Goal: Information Seeking & Learning: Learn about a topic

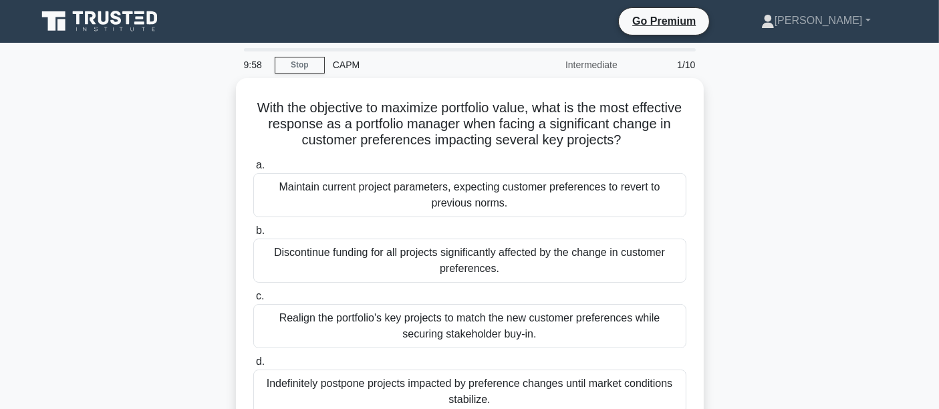
drag, startPoint x: 0, startPoint y: 0, endPoint x: 142, endPoint y: 30, distance: 144.8
click at [142, 30] on icon at bounding box center [101, 21] width 128 height 25
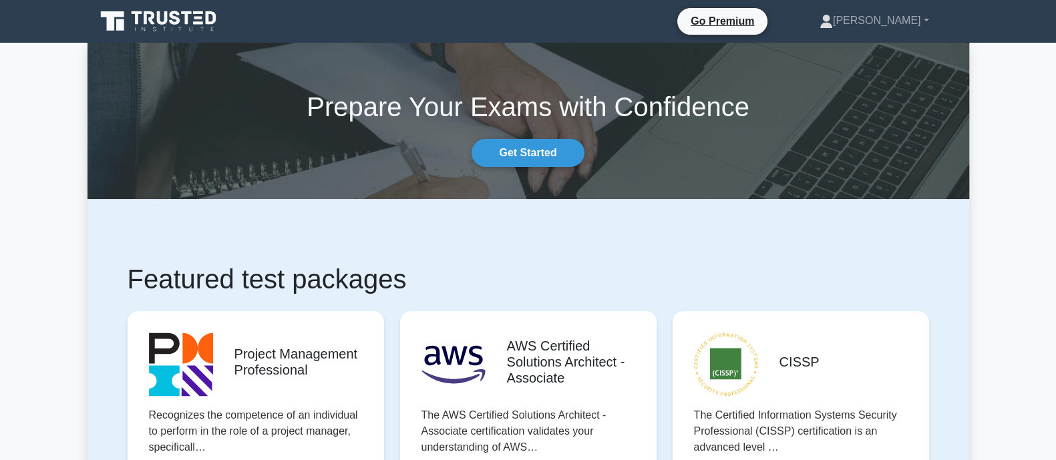
drag, startPoint x: 888, startPoint y: 1, endPoint x: 65, endPoint y: 212, distance: 850.3
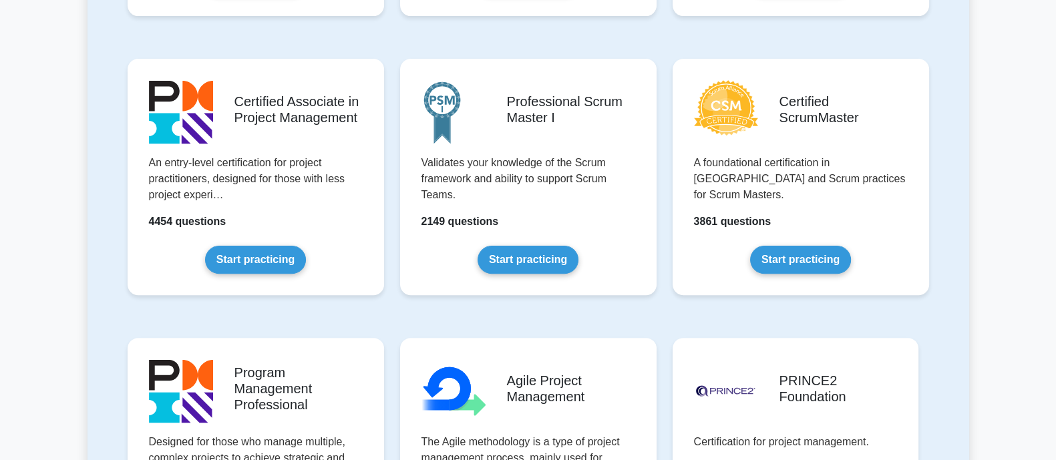
scroll to position [514, 0]
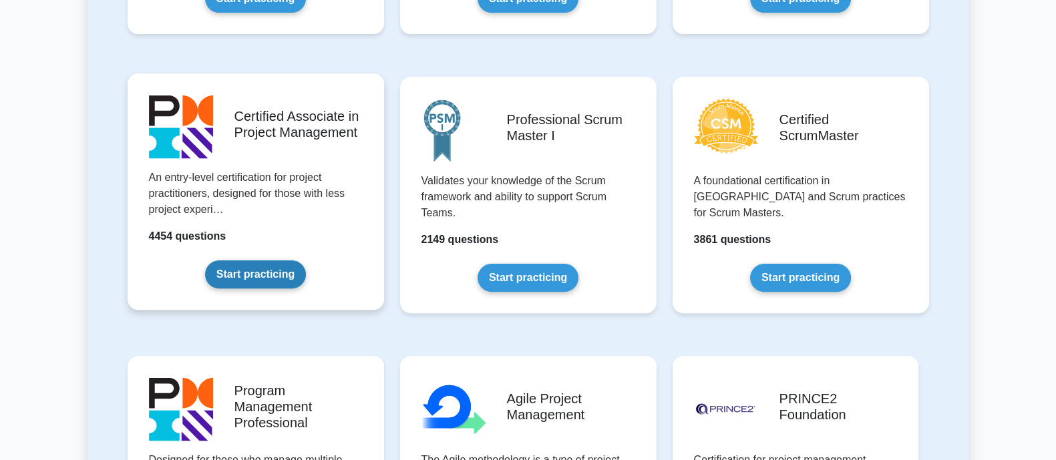
click at [238, 264] on link "Start practicing" at bounding box center [255, 275] width 101 height 28
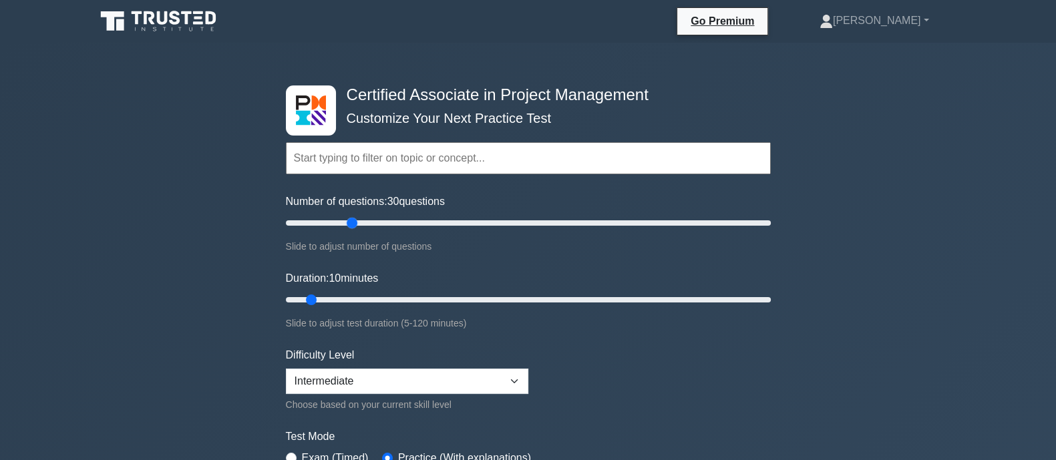
drag, startPoint x: 303, startPoint y: 218, endPoint x: 351, endPoint y: 214, distance: 47.5
type input "30"
click at [351, 215] on input "Number of questions: 30 questions" at bounding box center [528, 223] width 485 height 16
drag, startPoint x: 314, startPoint y: 294, endPoint x: 344, endPoint y: 293, distance: 30.1
type input "20"
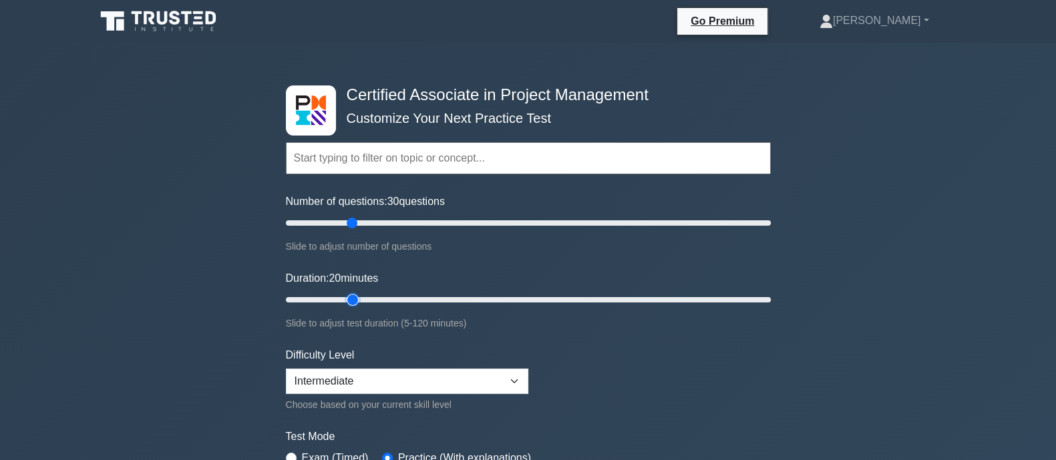
click at [344, 293] on input "Duration: 20 minutes" at bounding box center [528, 300] width 485 height 16
click at [349, 297] on input "Duration: 20 minutes" at bounding box center [528, 300] width 485 height 16
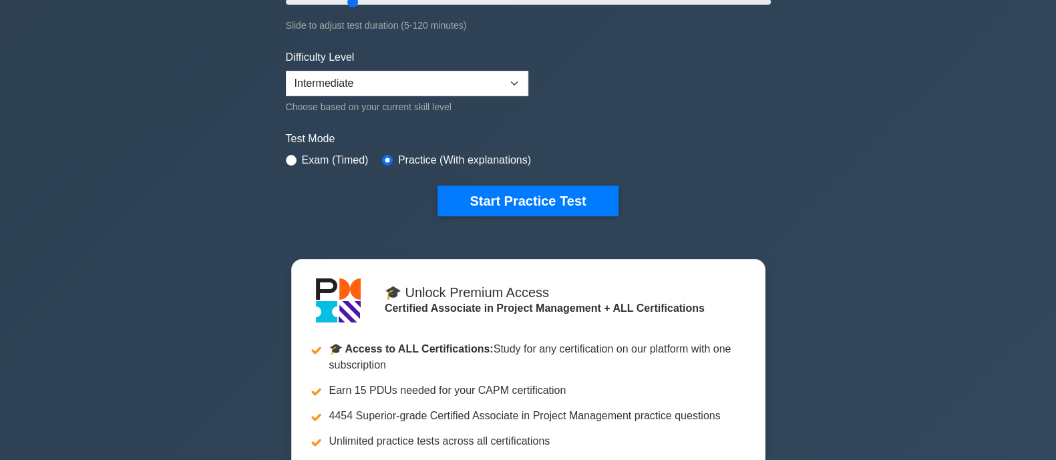
scroll to position [330, 0]
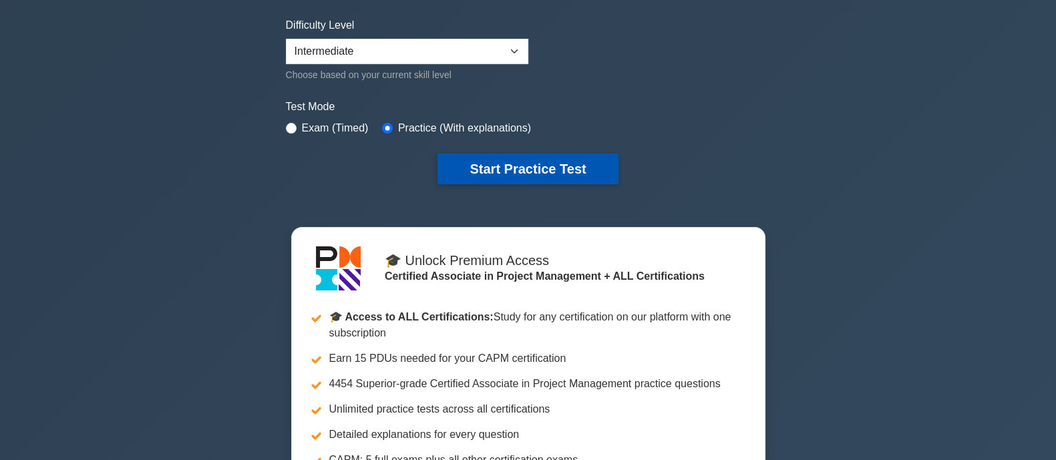
click at [546, 158] on button "Start Practice Test" at bounding box center [528, 169] width 180 height 31
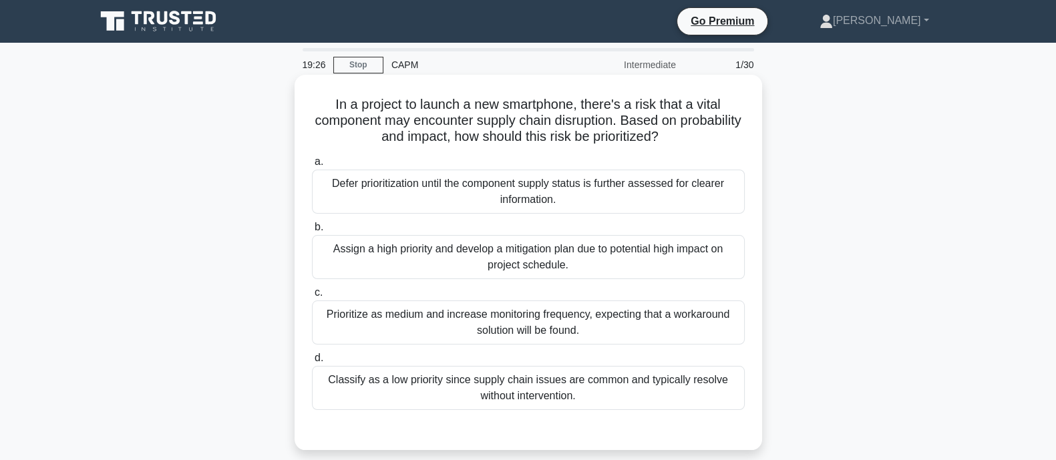
click at [673, 261] on div "Assign a high priority and develop a mitigation plan due to potential high impa…" at bounding box center [528, 257] width 433 height 44
click at [312, 232] on input "b. Assign a high priority and develop a mitigation plan due to potential high i…" at bounding box center [312, 227] width 0 height 9
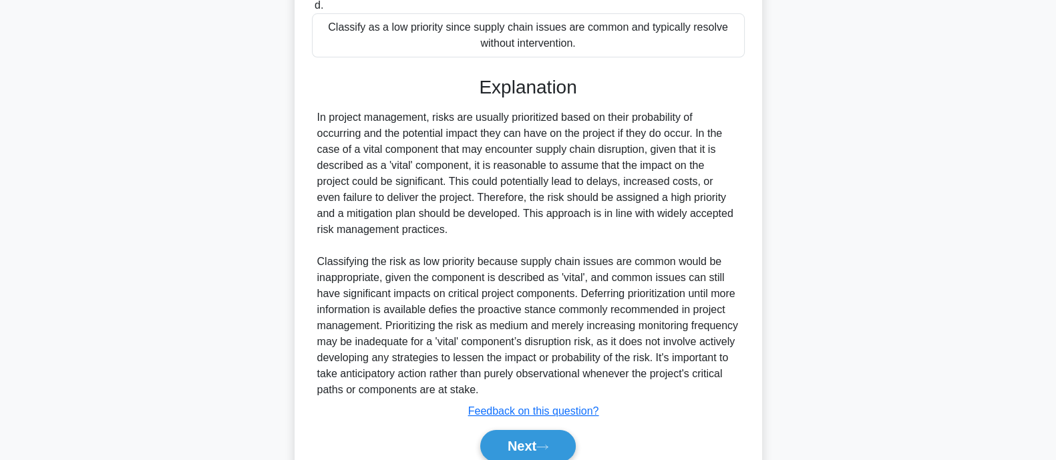
scroll to position [411, 0]
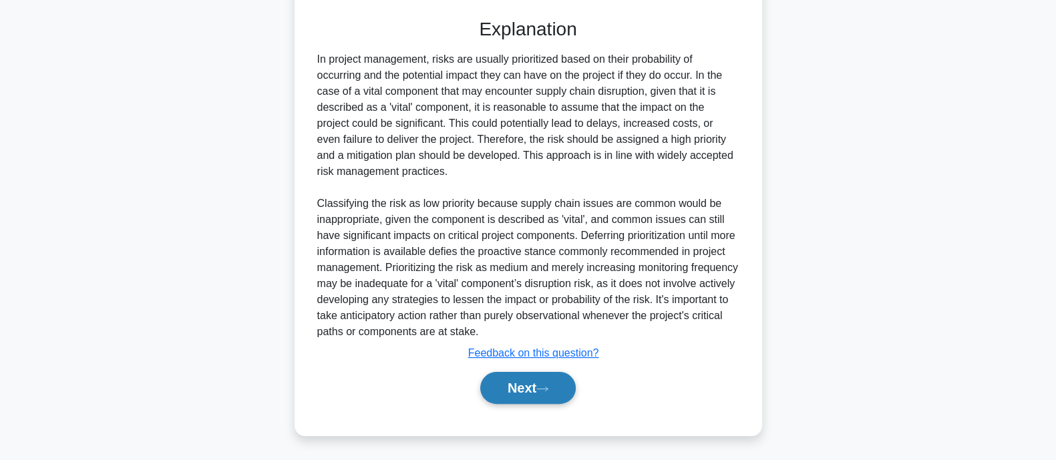
click at [557, 398] on button "Next" at bounding box center [528, 388] width 96 height 32
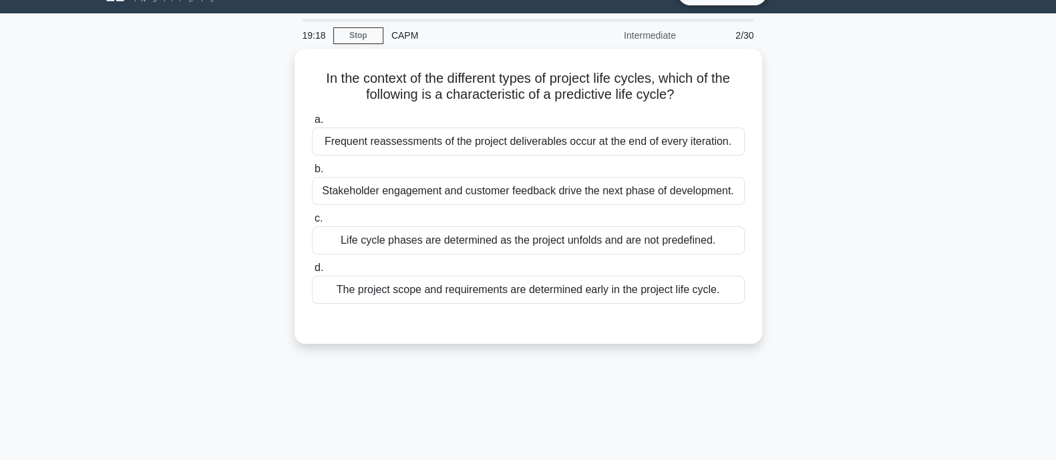
scroll to position [27, 0]
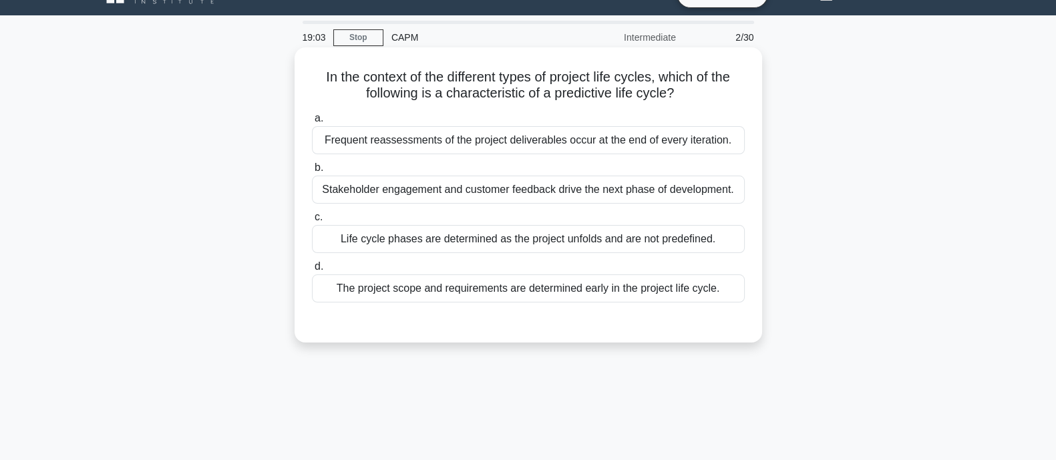
click at [597, 279] on div "The project scope and requirements are determined early in the project life cyc…" at bounding box center [528, 289] width 433 height 28
click at [312, 271] on input "d. The project scope and requirements are determined early in the project life …" at bounding box center [312, 267] width 0 height 9
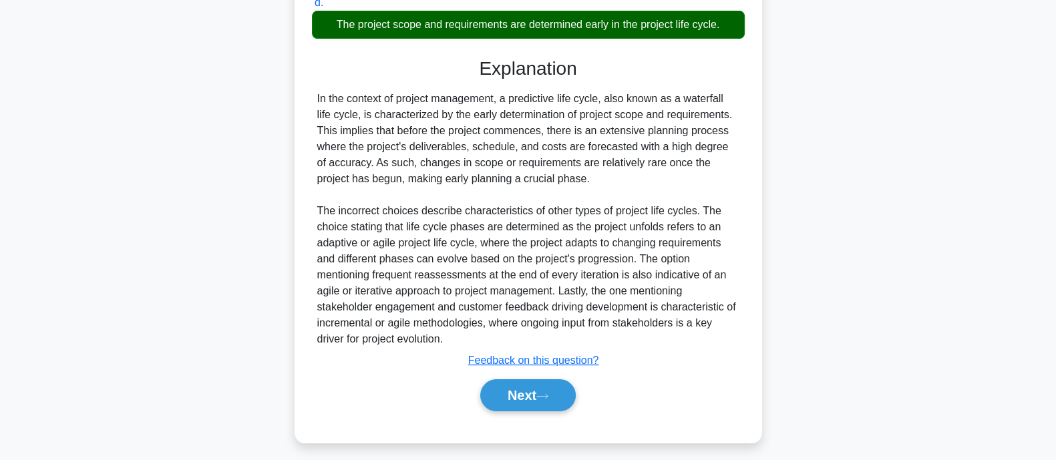
scroll to position [298, 0]
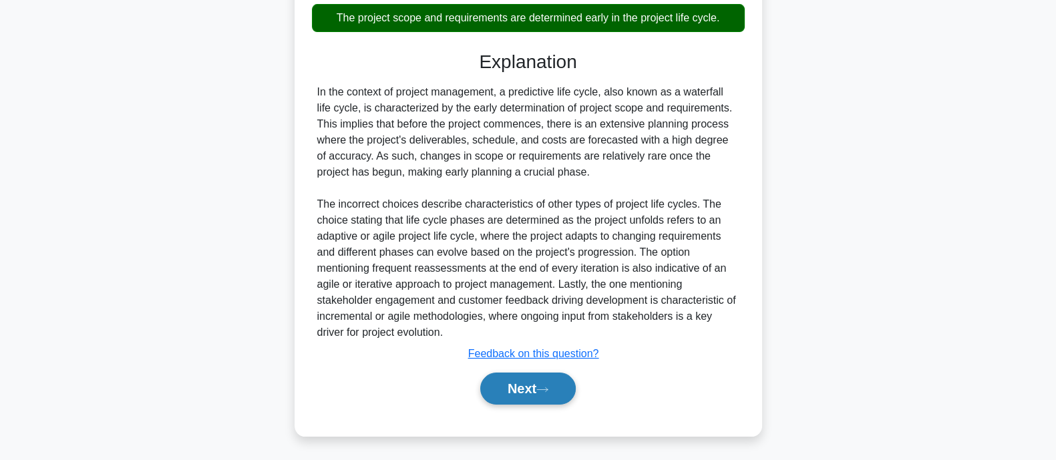
click at [514, 395] on button "Next" at bounding box center [528, 389] width 96 height 32
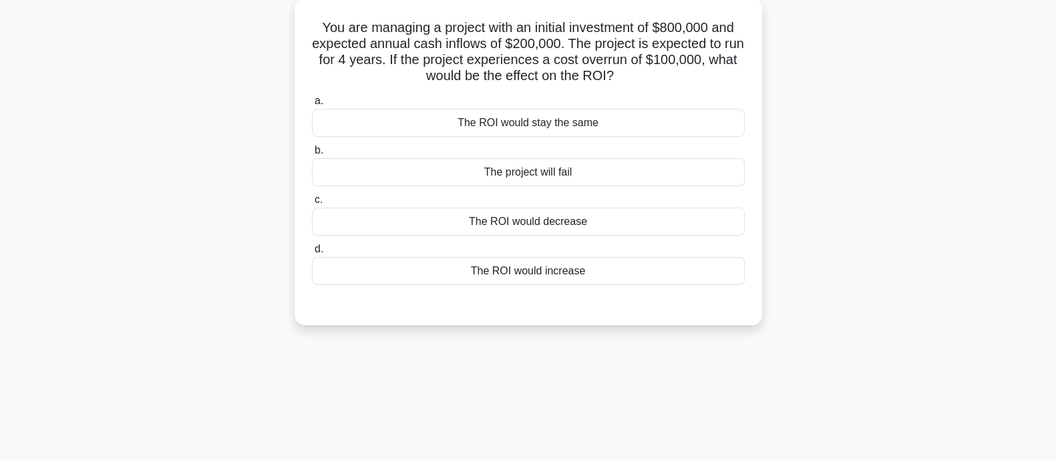
scroll to position [69, 0]
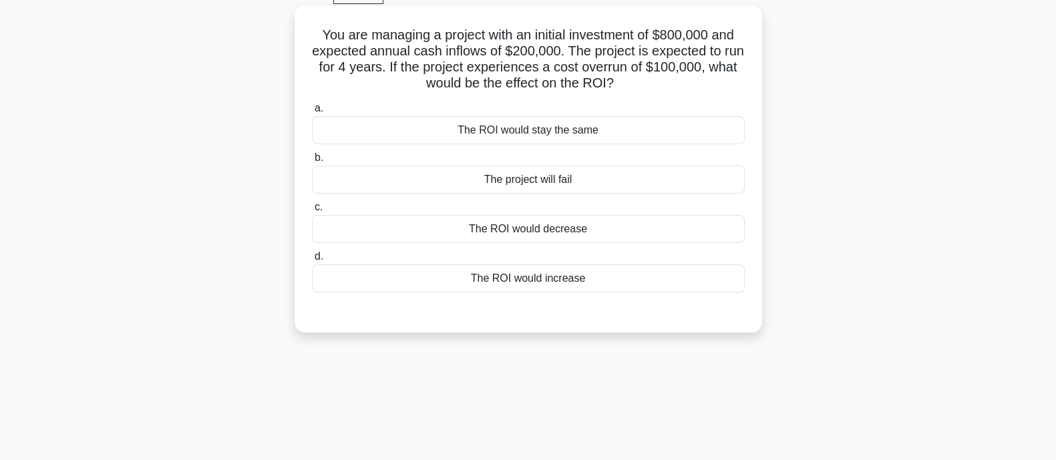
click at [591, 178] on div "The project will fail" at bounding box center [528, 180] width 433 height 28
click at [312, 162] on input "b. The project will fail" at bounding box center [312, 158] width 0 height 9
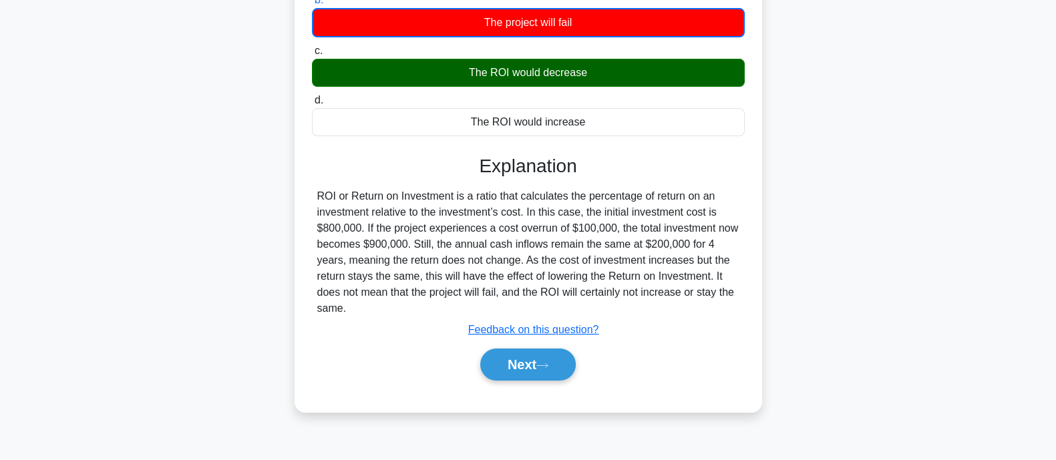
scroll to position [261, 0]
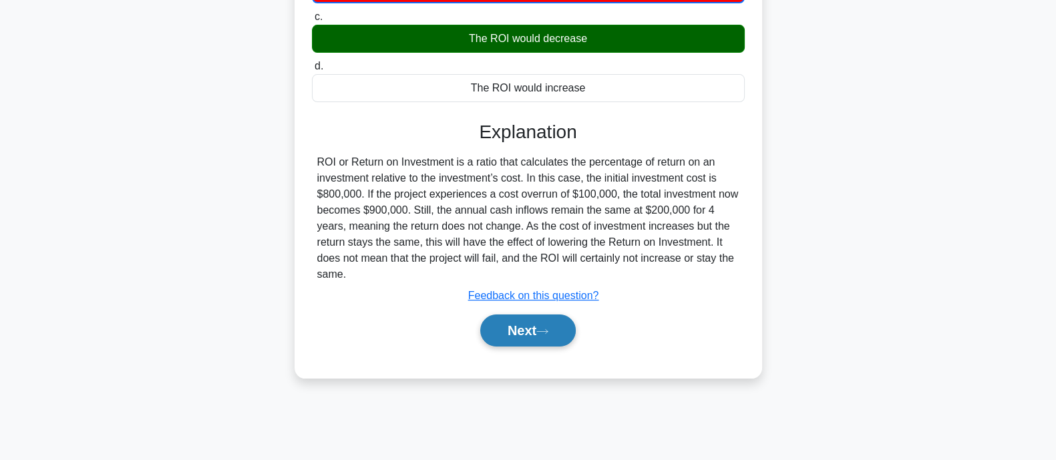
drag, startPoint x: 533, startPoint y: 333, endPoint x: 530, endPoint y: 312, distance: 20.9
click at [530, 312] on div "Next" at bounding box center [528, 330] width 433 height 43
click at [530, 315] on button "Next" at bounding box center [528, 331] width 96 height 32
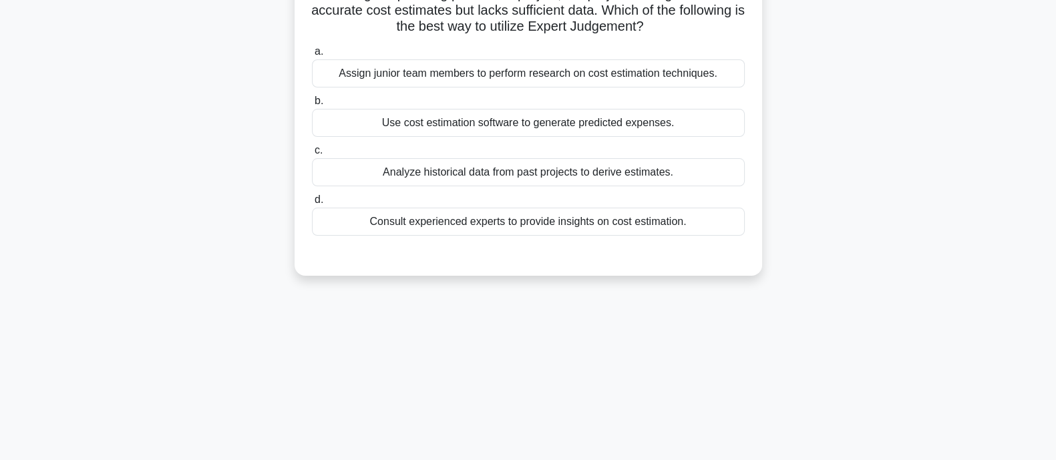
scroll to position [53, 0]
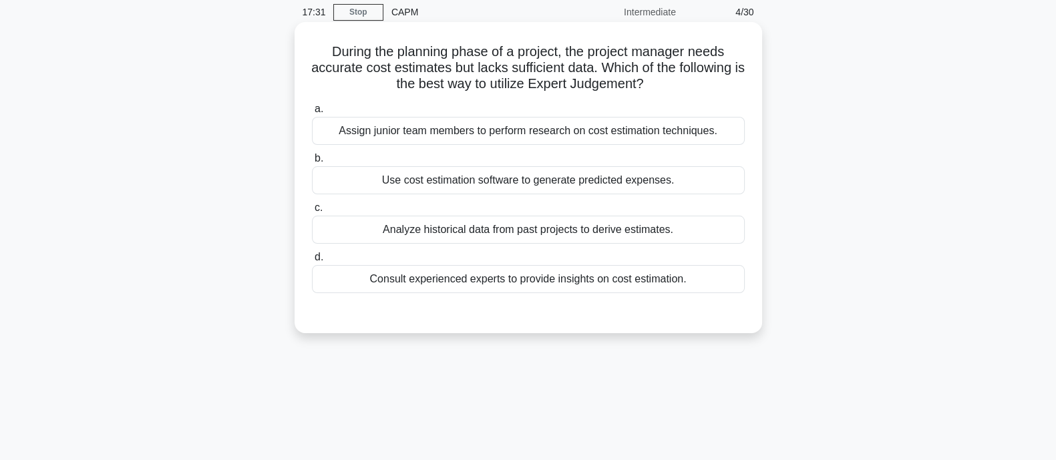
click at [502, 278] on div "Consult experienced experts to provide insights on cost estimation." at bounding box center [528, 279] width 433 height 28
click at [312, 262] on input "d. Consult experienced experts to provide insights on cost estimation." at bounding box center [312, 257] width 0 height 9
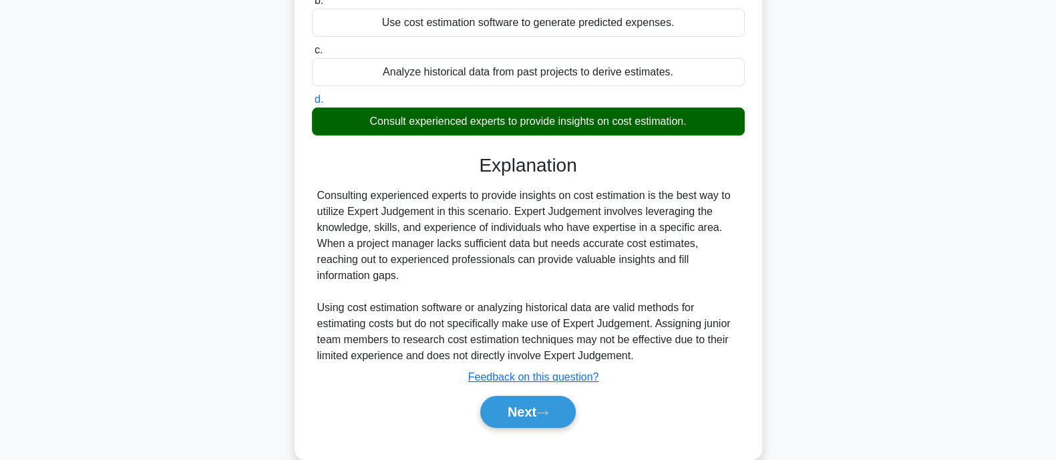
scroll to position [261, 0]
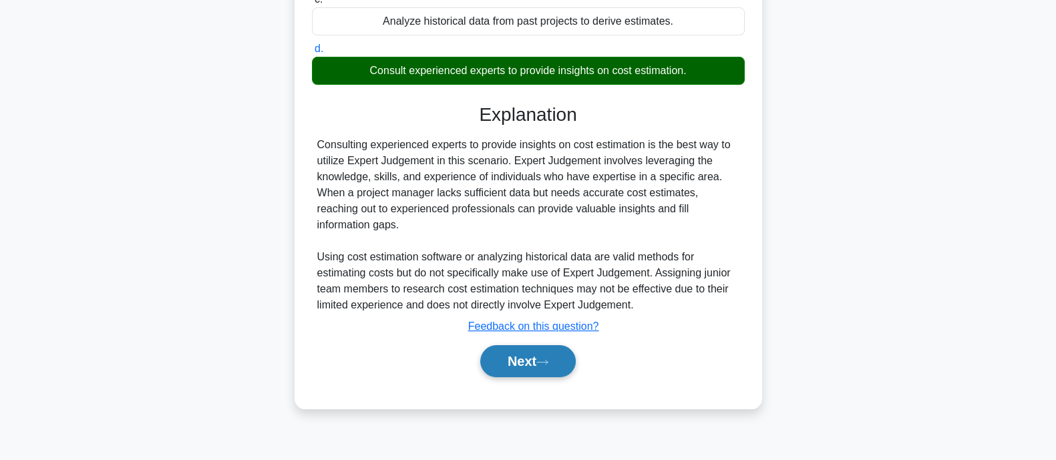
click at [538, 345] on button "Next" at bounding box center [528, 361] width 96 height 32
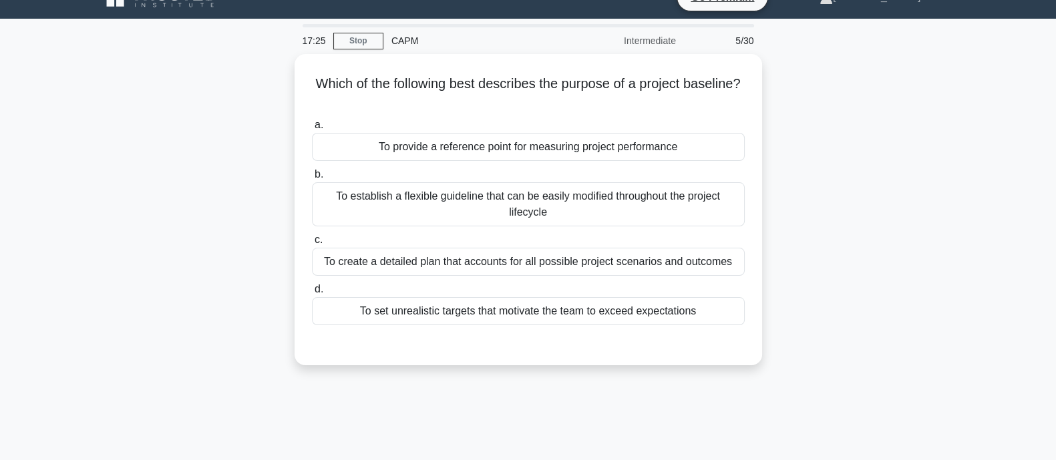
scroll to position [23, 0]
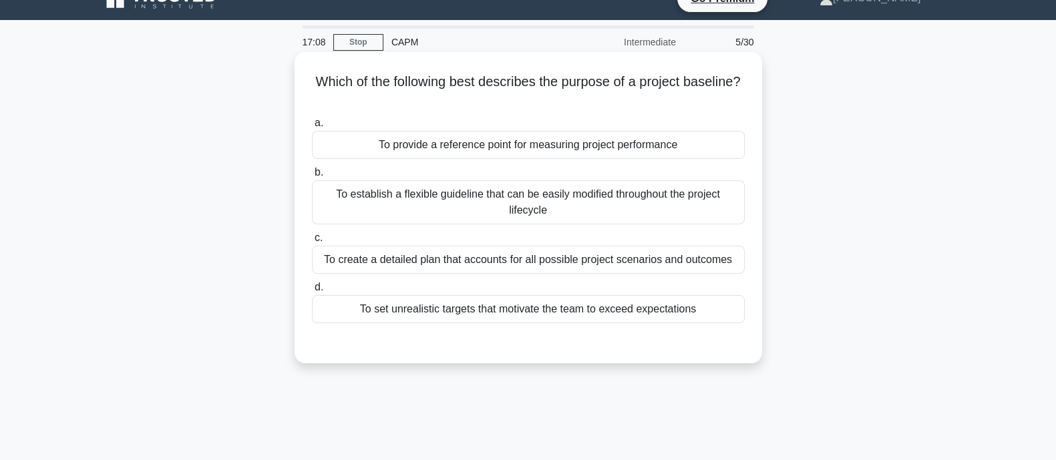
click at [548, 152] on div "To provide a reference point for measuring project performance" at bounding box center [528, 145] width 433 height 28
click at [312, 128] on input "a. To provide a reference point for measuring project performance" at bounding box center [312, 123] width 0 height 9
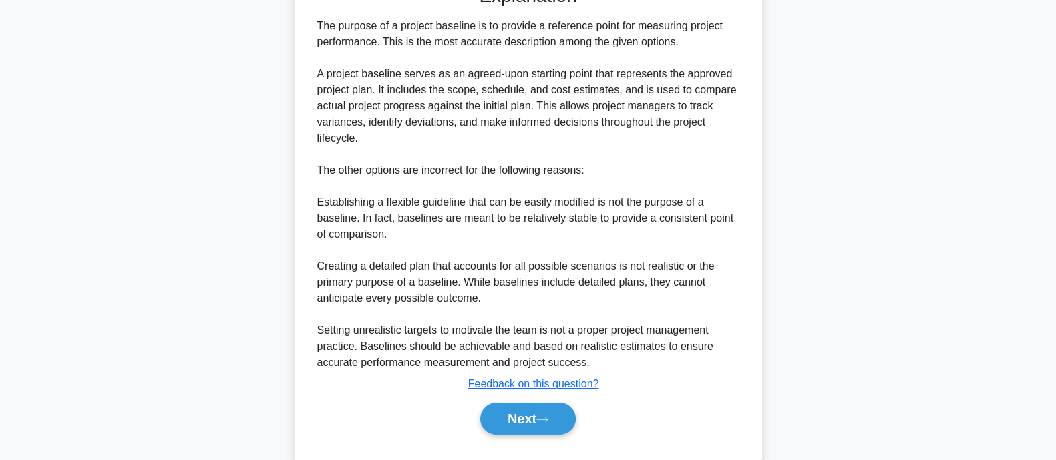
scroll to position [385, 0]
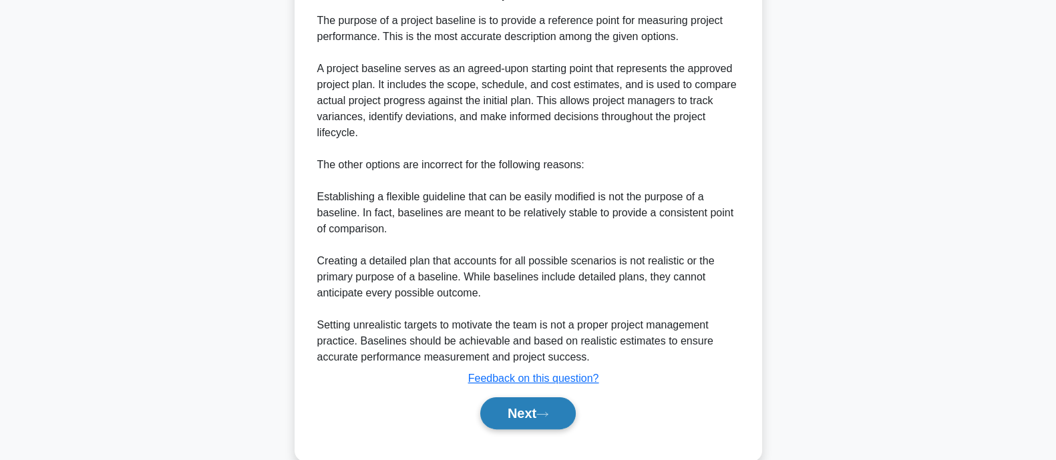
click at [481, 413] on button "Next" at bounding box center [528, 413] width 96 height 32
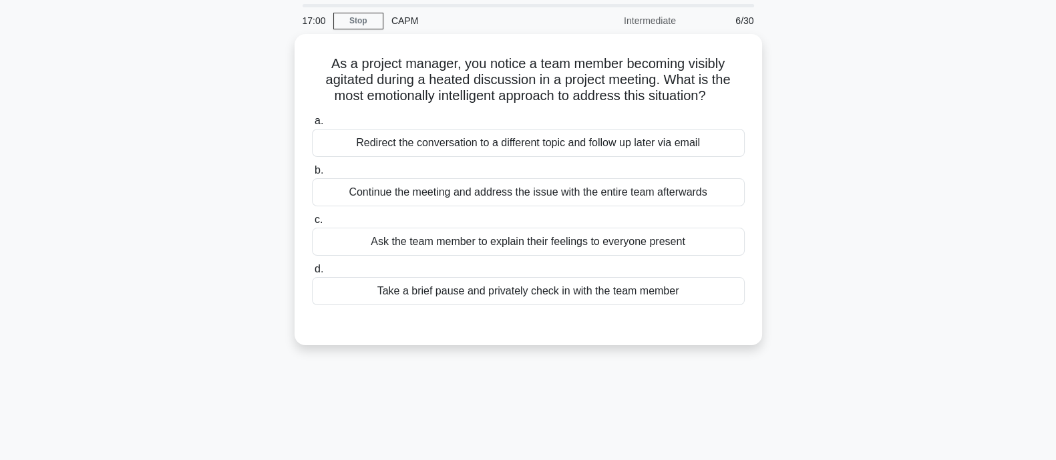
scroll to position [23, 0]
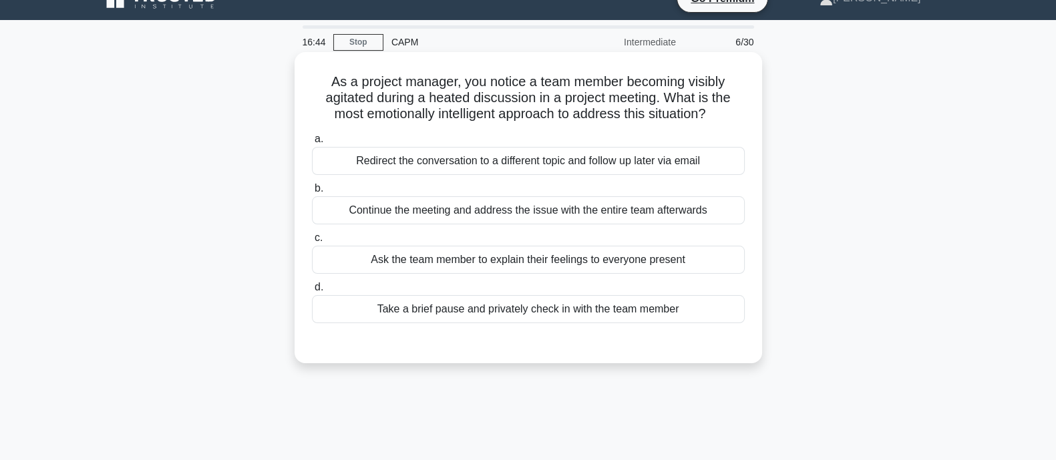
click at [588, 319] on div "Take a brief pause and privately check in with the team member" at bounding box center [528, 309] width 433 height 28
click at [312, 292] on input "d. Take a brief pause and privately check in with the team member" at bounding box center [312, 287] width 0 height 9
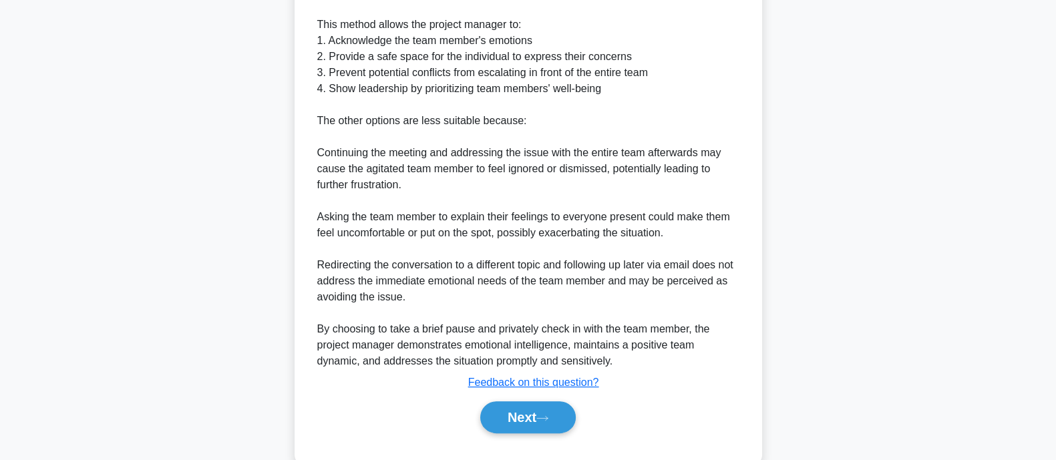
scroll to position [468, 0]
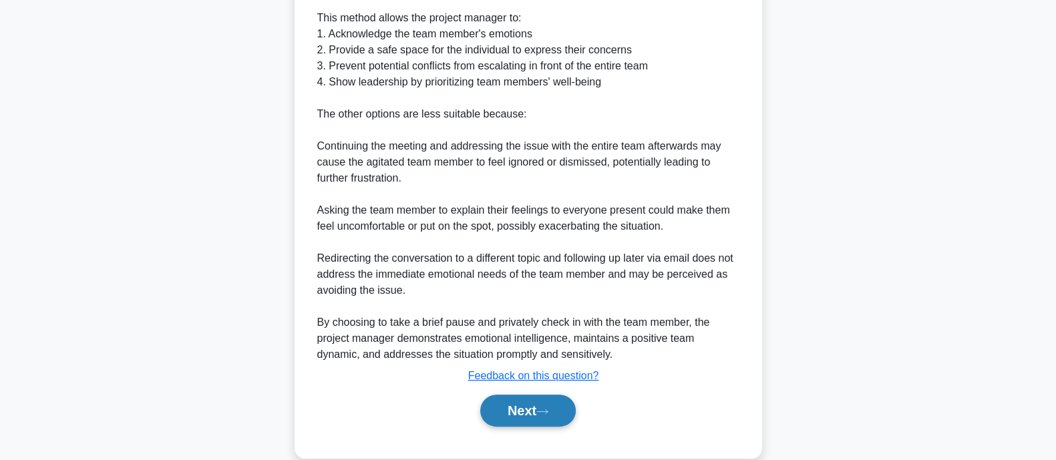
click at [548, 416] on button "Next" at bounding box center [528, 411] width 96 height 32
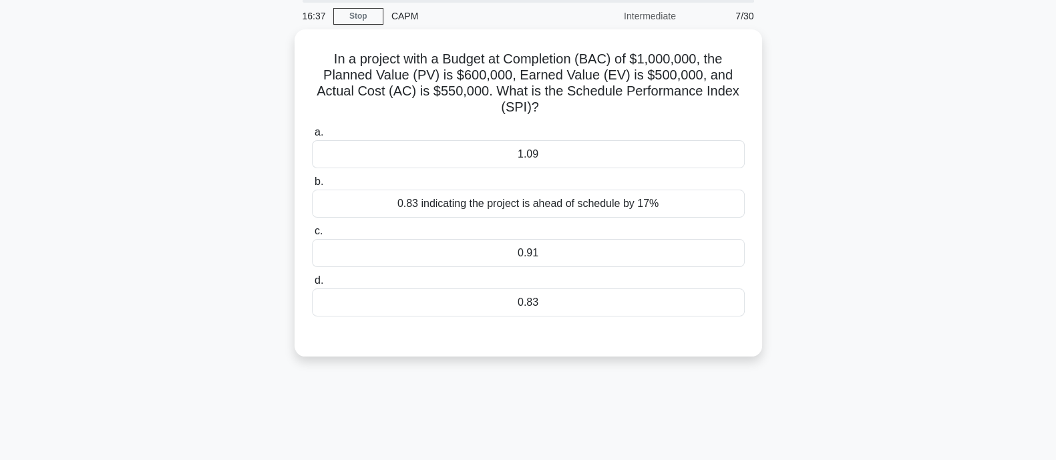
scroll to position [47, 0]
click at [661, 295] on div "0.83" at bounding box center [528, 301] width 433 height 28
click at [312, 283] on input "d. 0.83" at bounding box center [312, 279] width 0 height 9
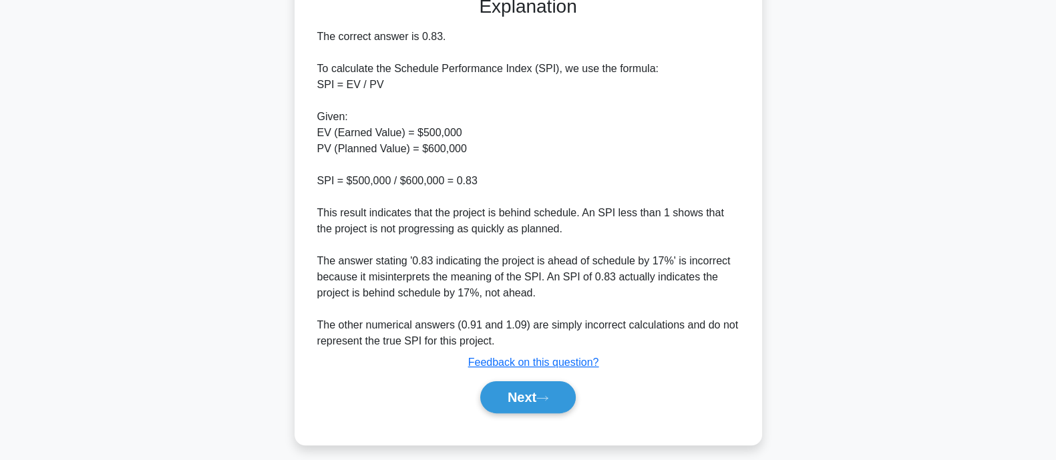
scroll to position [394, 0]
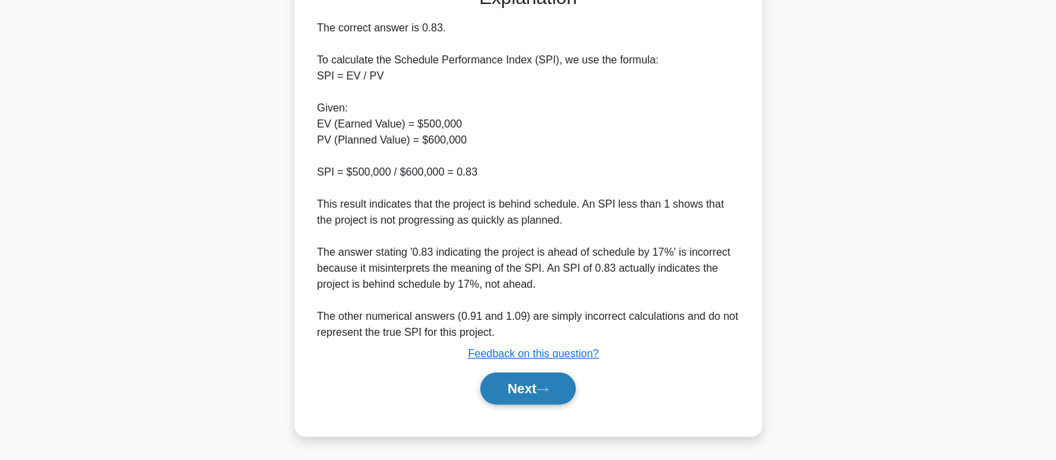
click at [524, 391] on button "Next" at bounding box center [528, 389] width 96 height 32
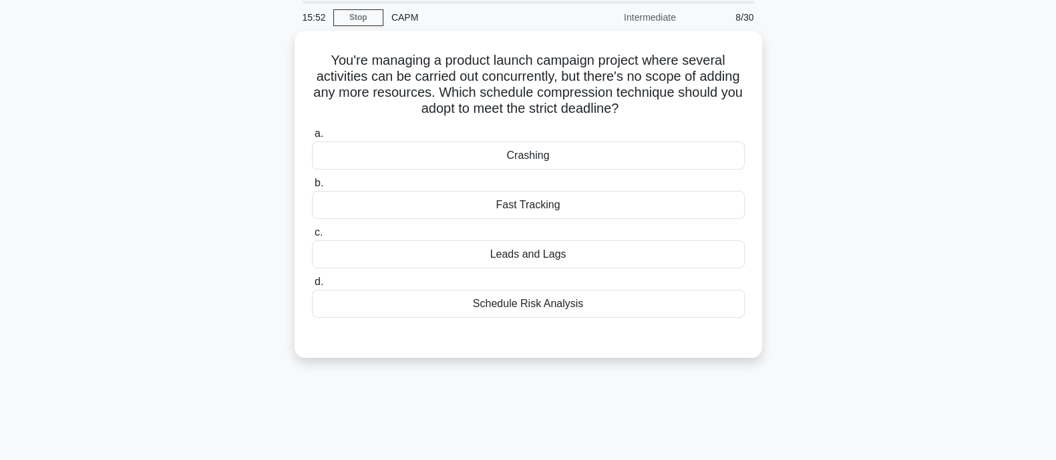
scroll to position [41, 0]
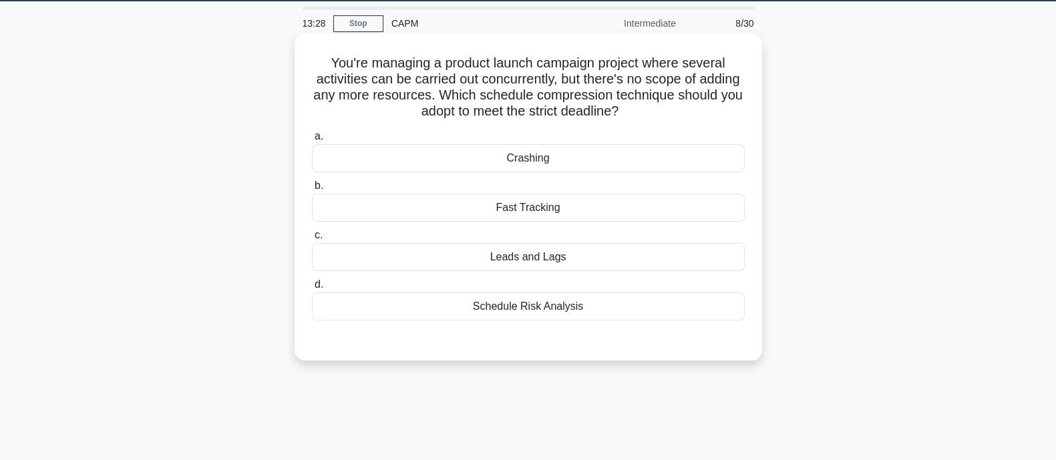
click at [514, 207] on div "Fast Tracking" at bounding box center [528, 208] width 433 height 28
click at [312, 190] on input "b. Fast Tracking" at bounding box center [312, 186] width 0 height 9
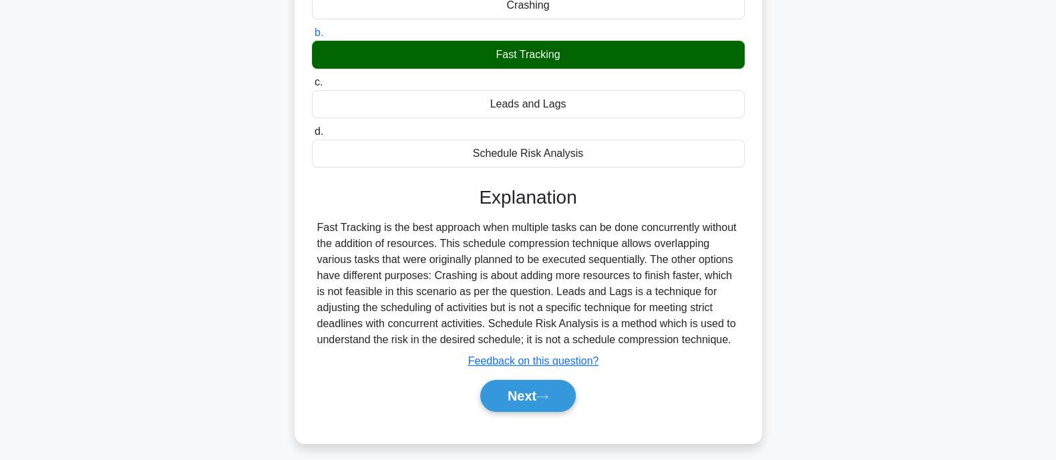
scroll to position [261, 0]
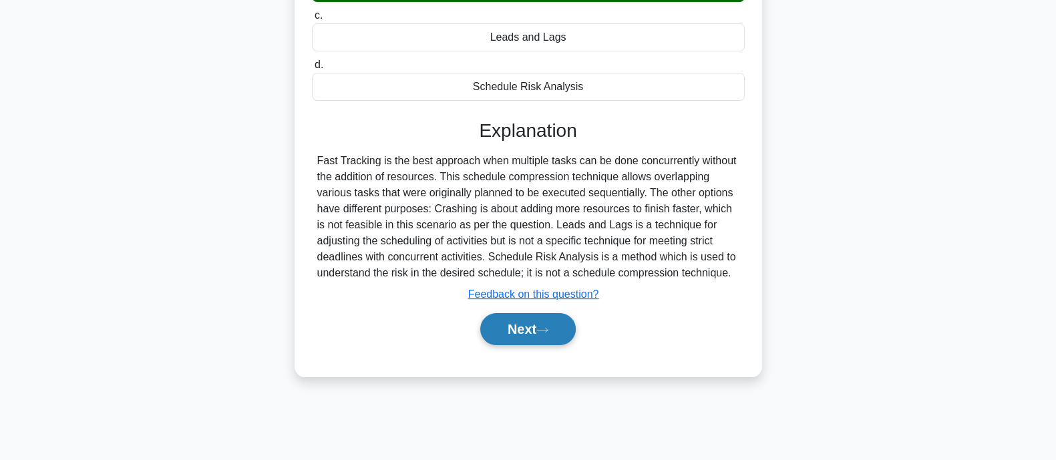
click at [548, 327] on icon at bounding box center [542, 330] width 12 height 7
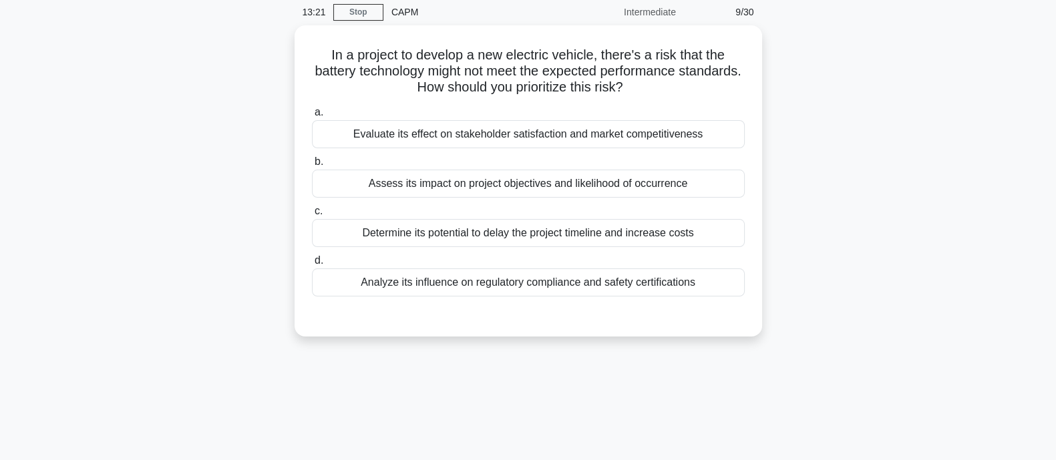
scroll to position [35, 0]
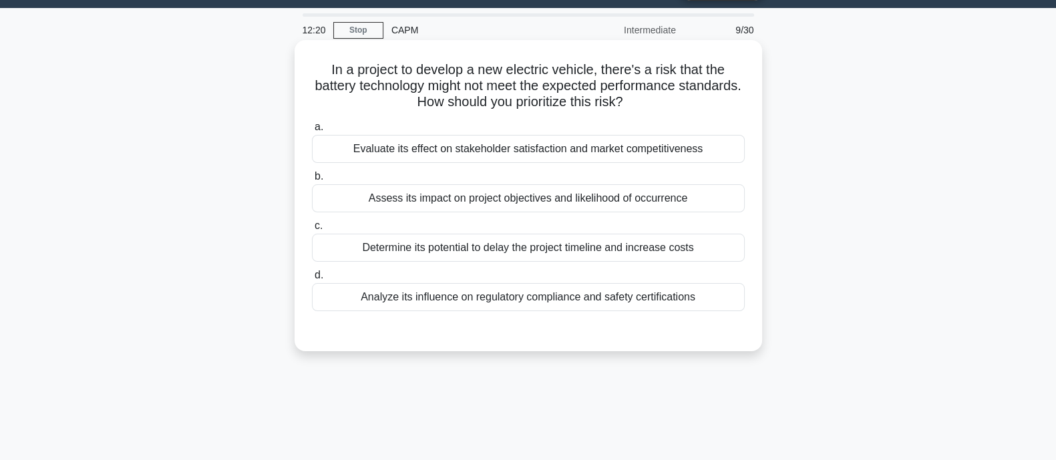
click at [434, 295] on div "Analyze its influence on regulatory compliance and safety certifications" at bounding box center [528, 297] width 433 height 28
click at [312, 280] on input "d. Analyze its influence on regulatory compliance and safety certifications" at bounding box center [312, 275] width 0 height 9
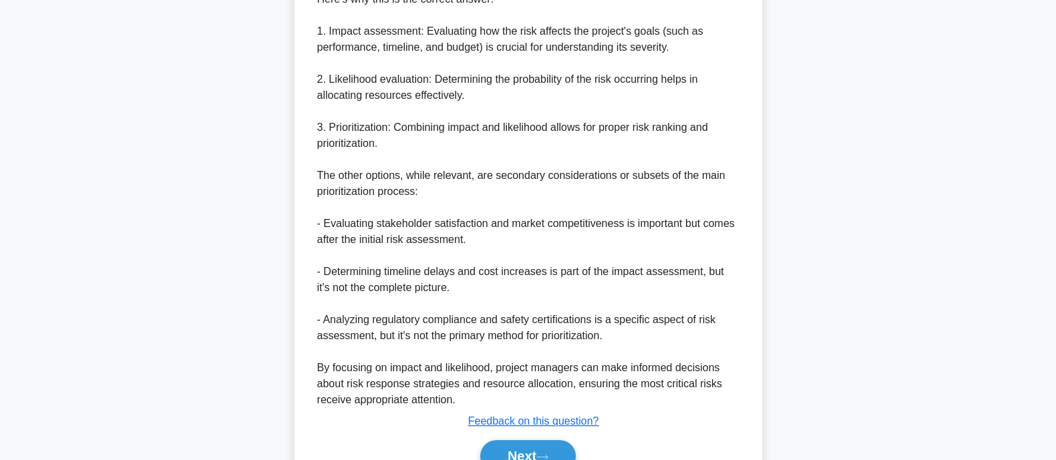
scroll to position [478, 0]
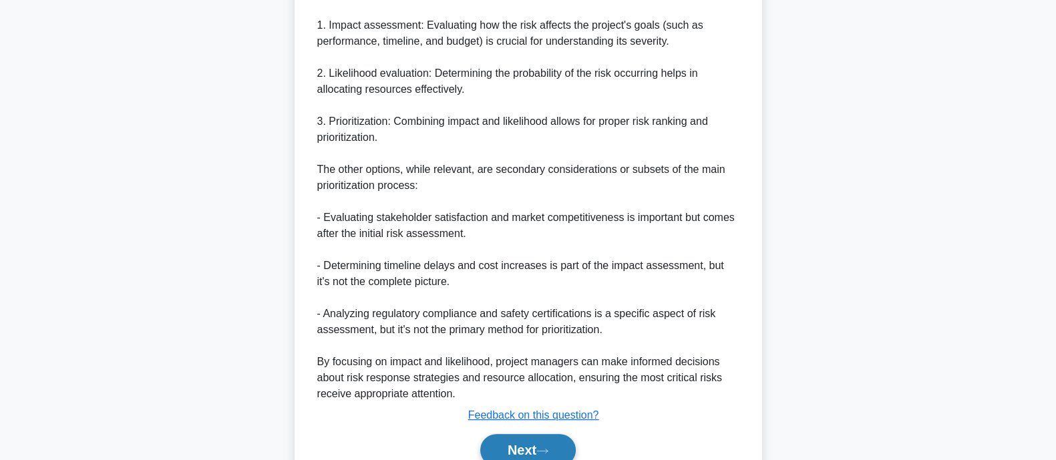
click at [570, 439] on button "Next" at bounding box center [528, 450] width 96 height 32
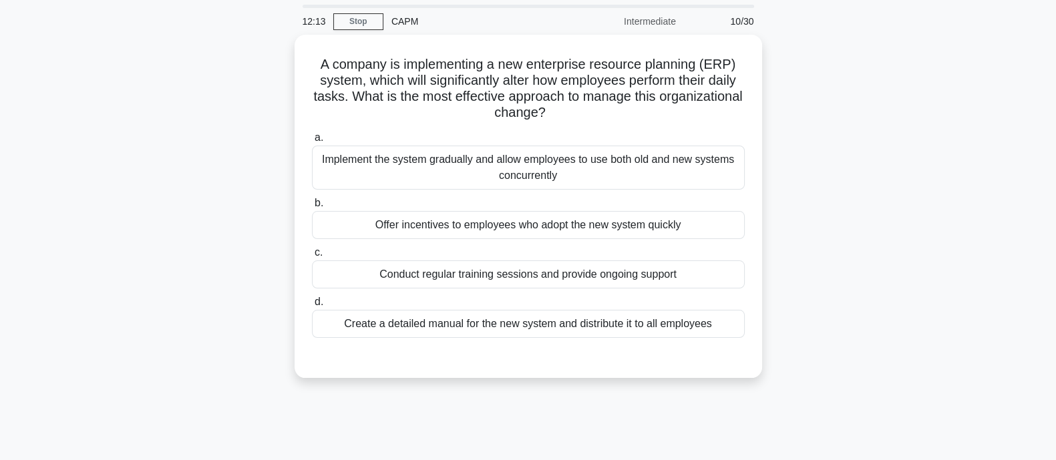
scroll to position [0, 0]
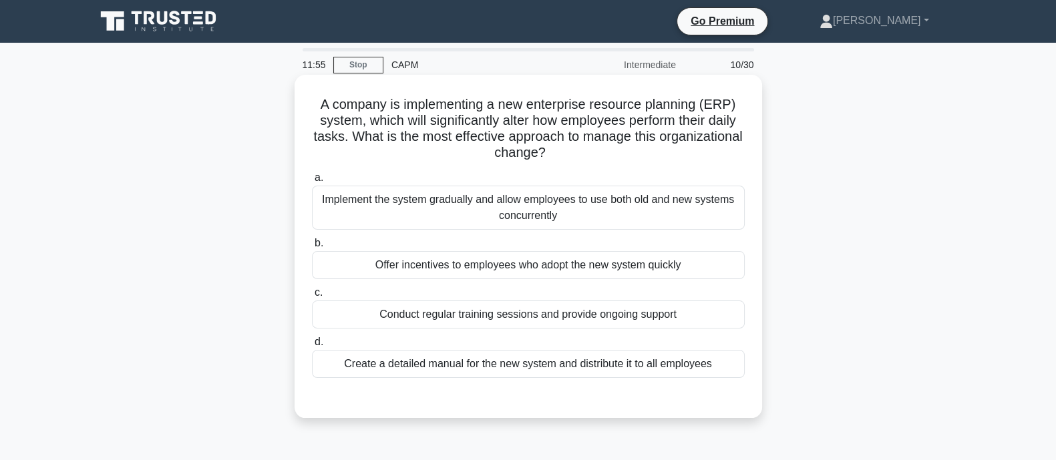
click at [666, 320] on div "Conduct regular training sessions and provide ongoing support" at bounding box center [528, 315] width 433 height 28
click at [312, 297] on input "c. Conduct regular training sessions and provide ongoing support" at bounding box center [312, 293] width 0 height 9
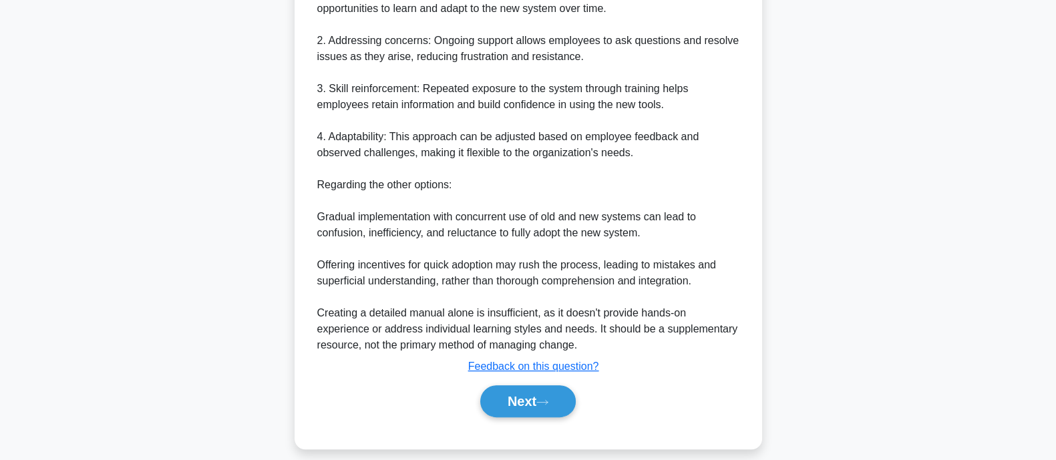
scroll to position [522, 0]
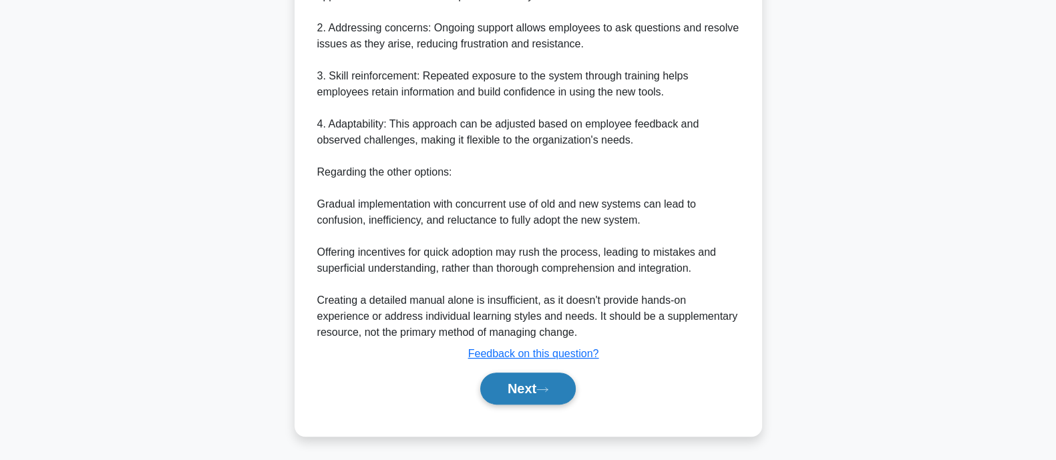
click at [536, 384] on button "Next" at bounding box center [528, 389] width 96 height 32
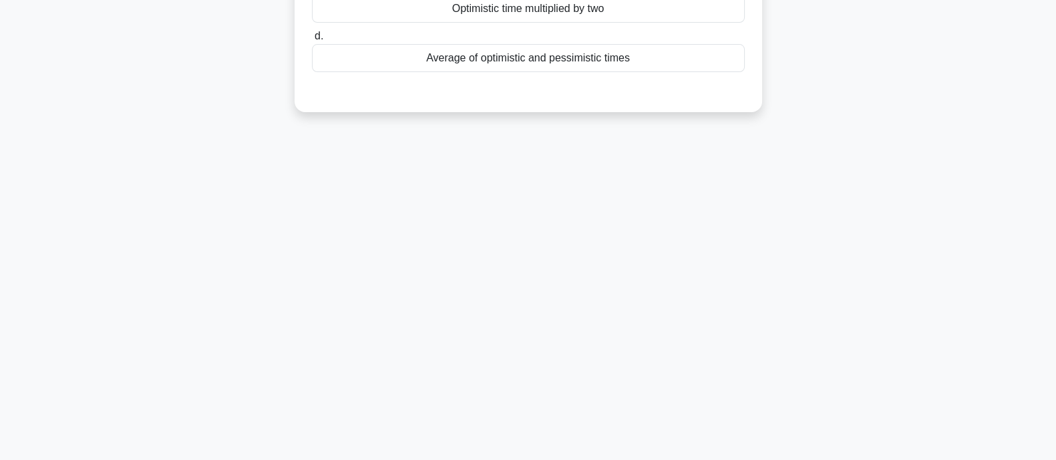
scroll to position [0, 0]
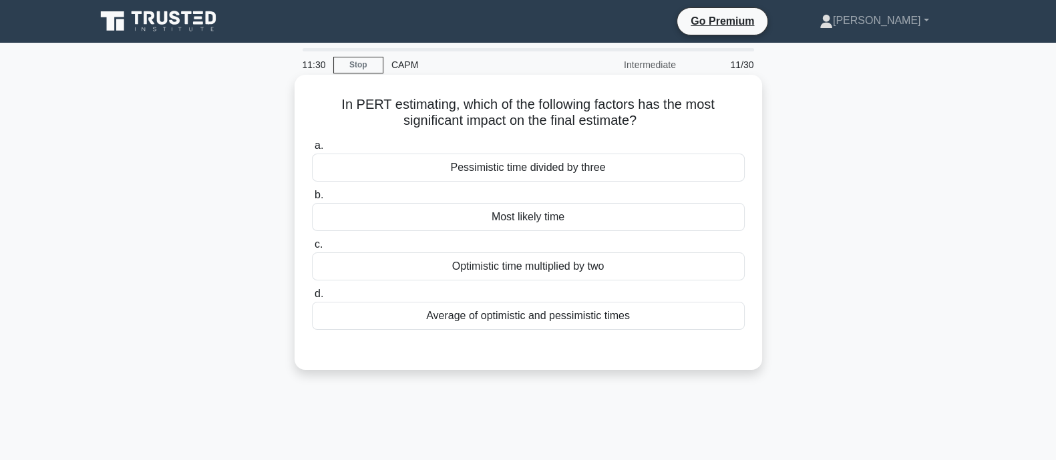
click at [518, 155] on div "Pessimistic time divided by three" at bounding box center [528, 168] width 433 height 28
click at [312, 150] on input "a. Pessimistic time divided by three" at bounding box center [312, 146] width 0 height 9
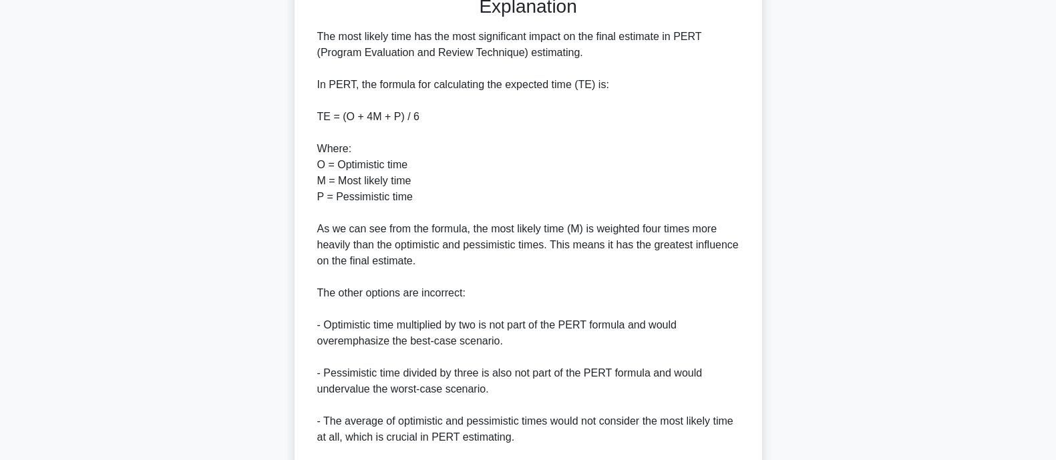
scroll to position [508, 0]
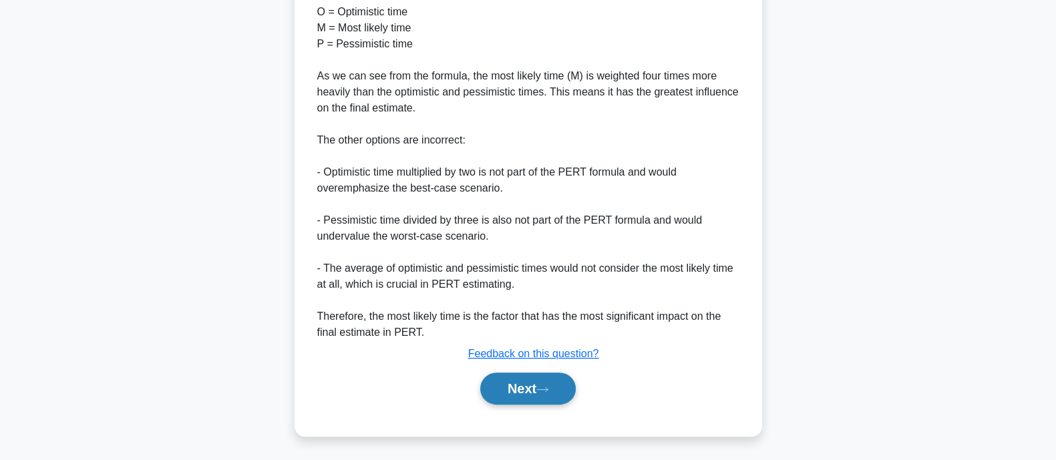
click at [538, 388] on button "Next" at bounding box center [528, 389] width 96 height 32
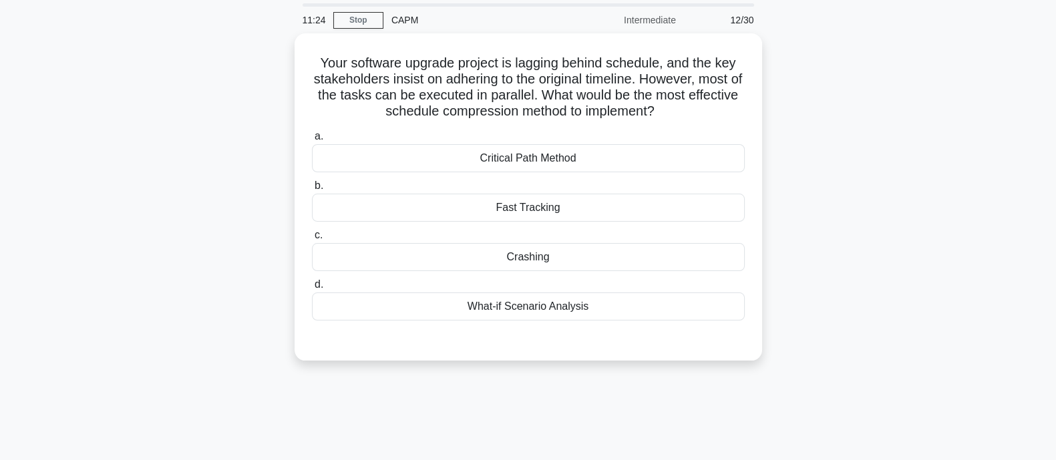
scroll to position [27, 0]
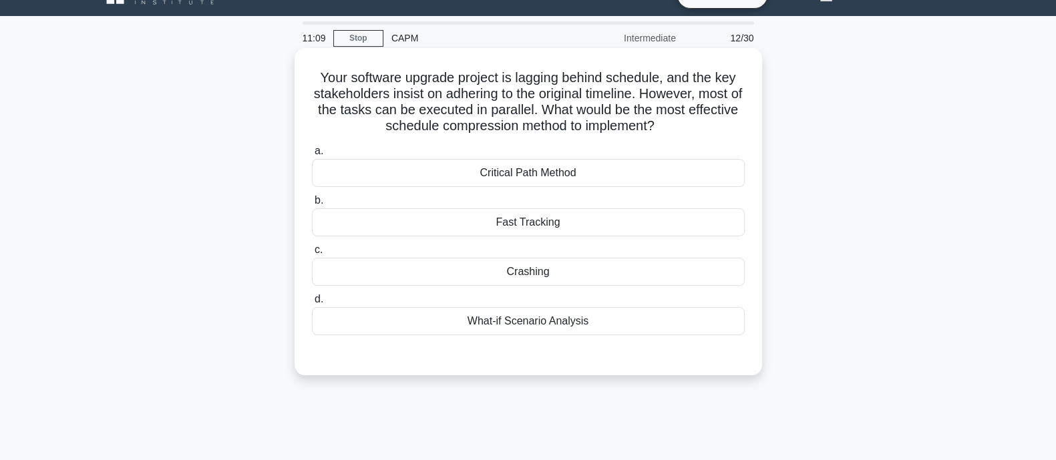
click at [601, 160] on div "Critical Path Method" at bounding box center [528, 173] width 433 height 28
click at [312, 156] on input "a. Critical Path Method" at bounding box center [312, 151] width 0 height 9
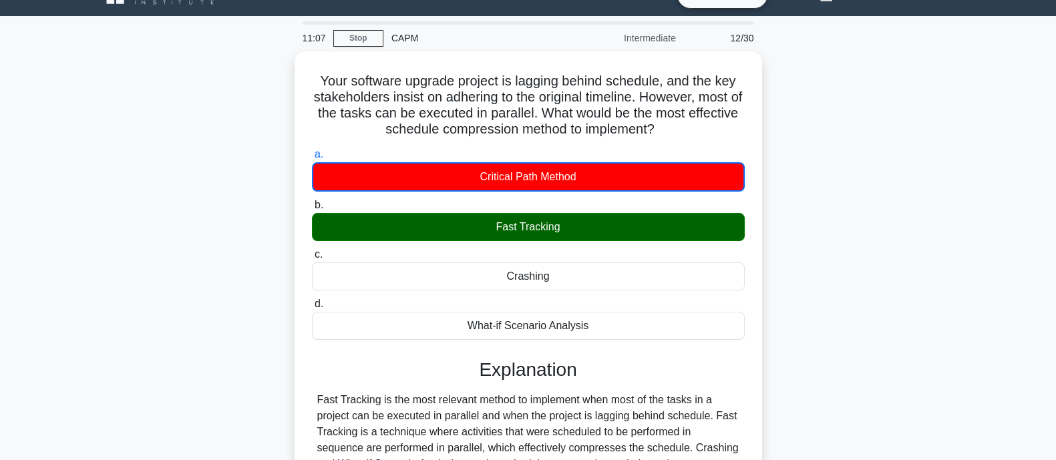
scroll to position [261, 0]
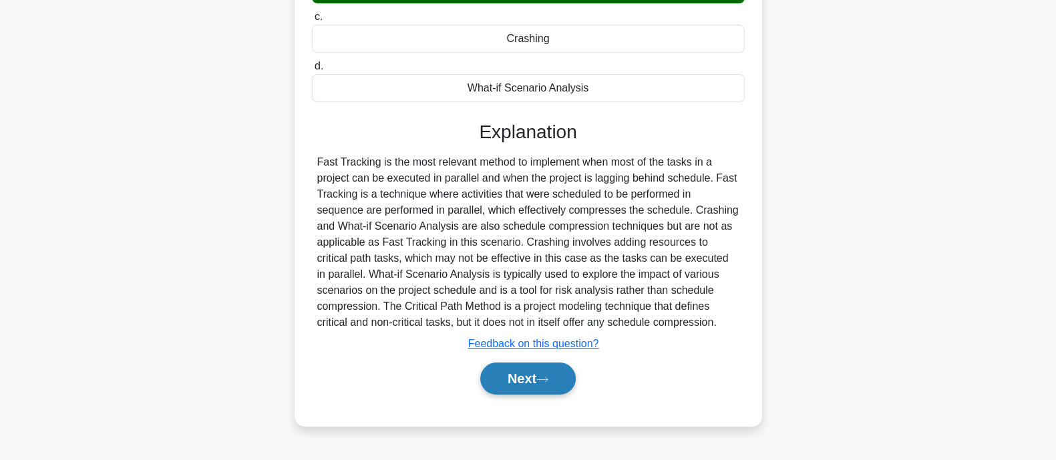
click at [539, 384] on button "Next" at bounding box center [528, 379] width 96 height 32
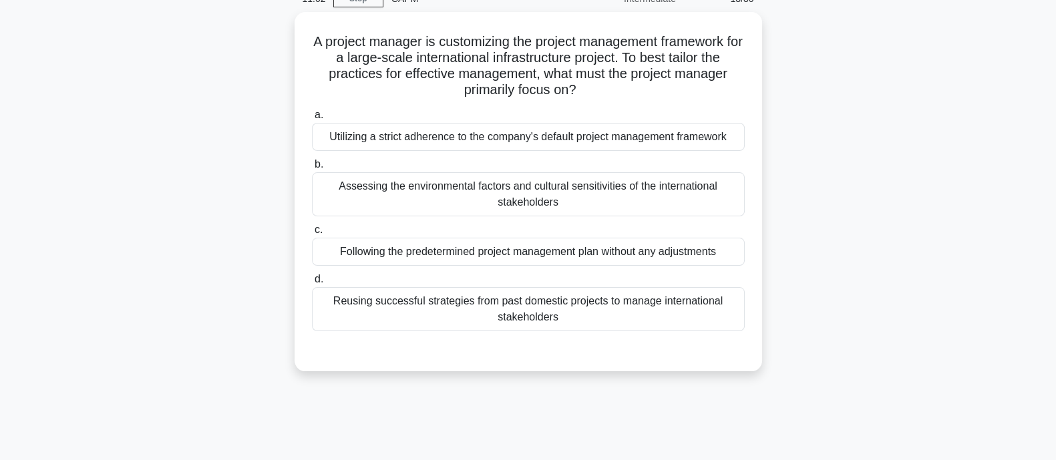
scroll to position [50, 0]
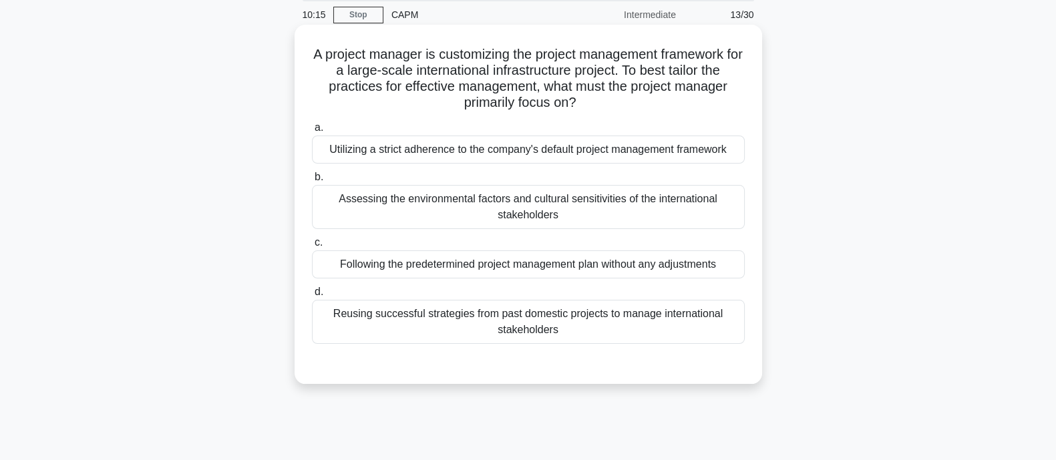
click at [688, 325] on div "Reusing successful strategies from past domestic projects to manage internation…" at bounding box center [528, 322] width 433 height 44
click at [312, 297] on input "d. Reusing successful strategies from past domestic projects to manage internat…" at bounding box center [312, 292] width 0 height 9
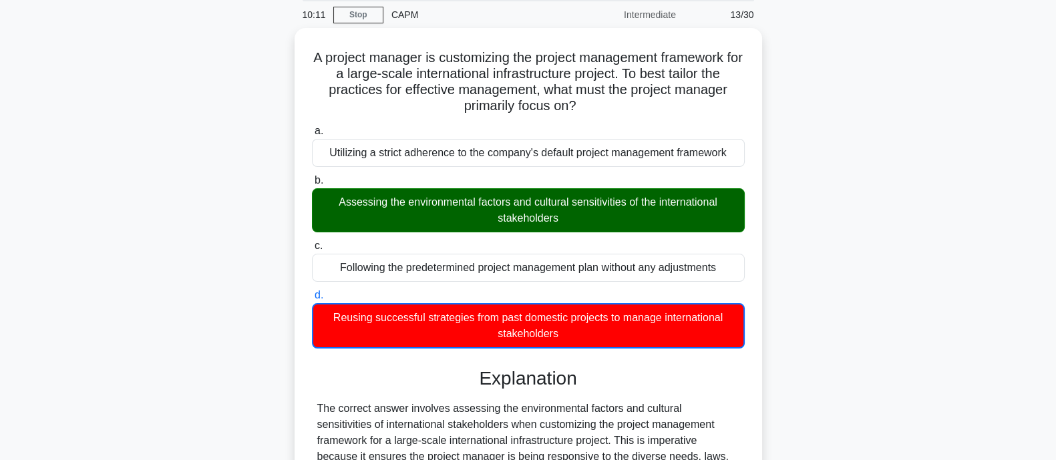
scroll to position [411, 0]
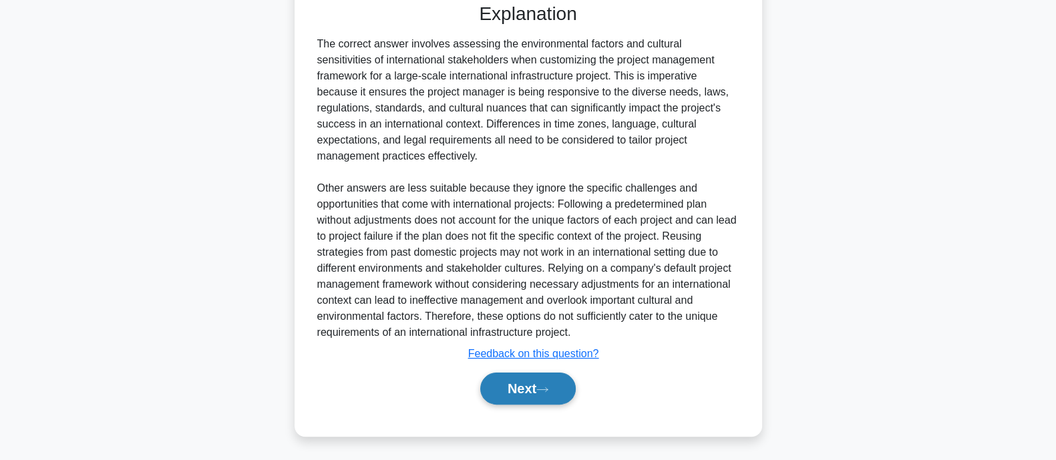
click at [524, 389] on button "Next" at bounding box center [528, 389] width 96 height 32
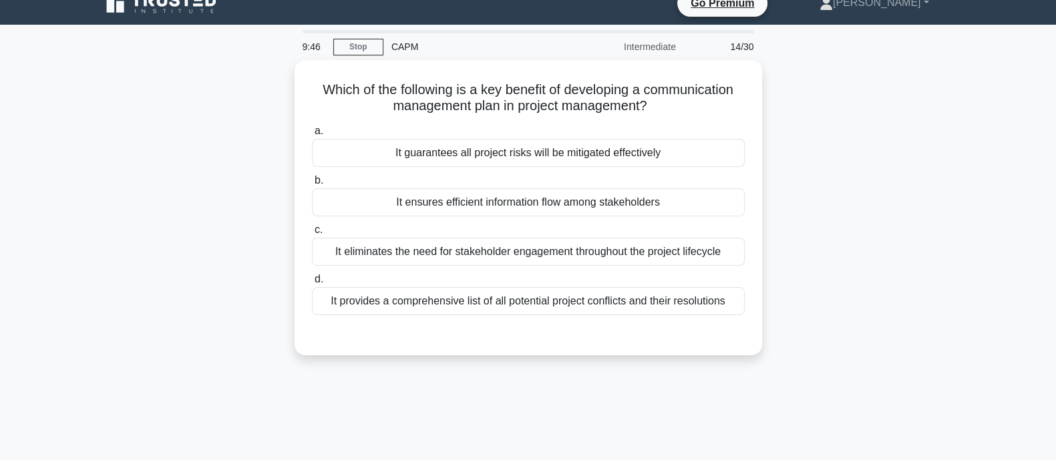
scroll to position [15, 0]
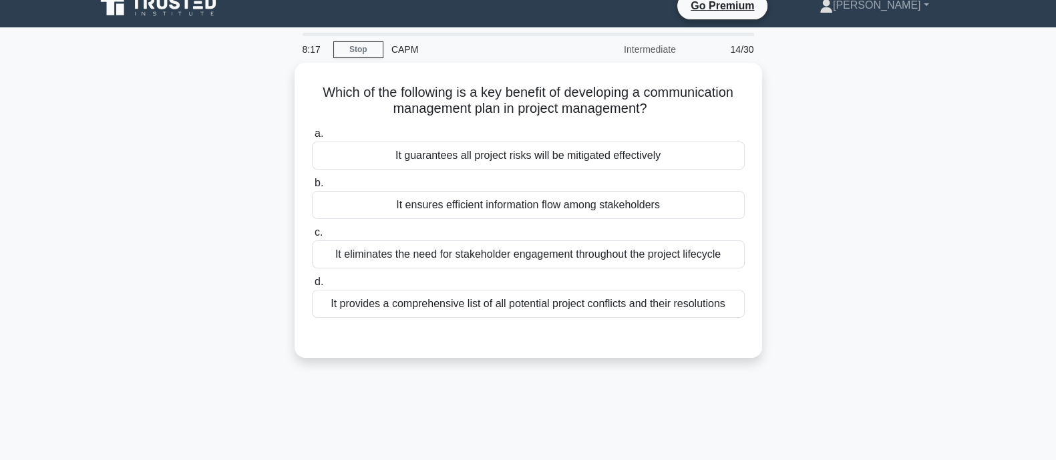
click at [130, 240] on div "Which of the following is a key benefit of developing a communication managemen…" at bounding box center [529, 218] width 882 height 311
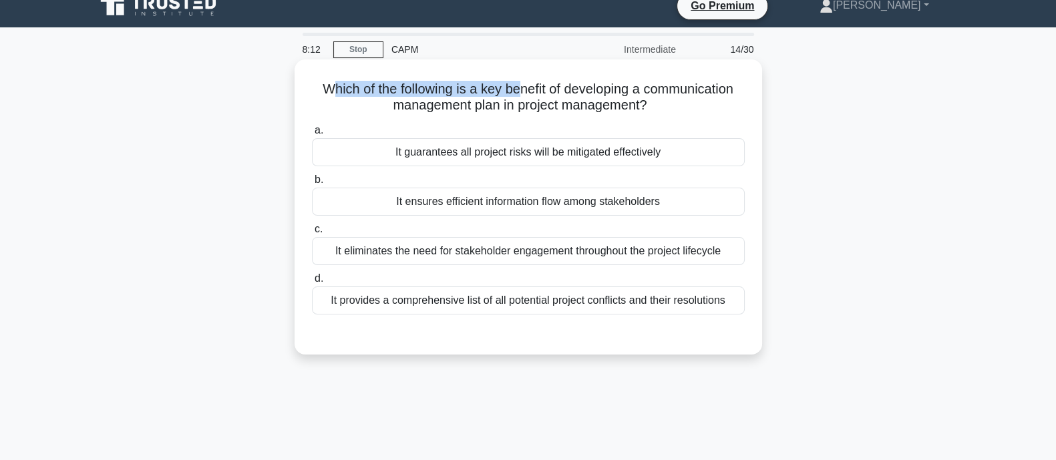
drag, startPoint x: 323, startPoint y: 92, endPoint x: 518, endPoint y: 91, distance: 195.1
click at [518, 91] on h5 "Which of the following is a key benefit of developing a communication managemen…" at bounding box center [529, 97] width 436 height 33
drag, startPoint x: 562, startPoint y: 87, endPoint x: 685, endPoint y: 88, distance: 122.9
click at [685, 88] on h5 "Which of the following is a key benefit of developing a communication managemen…" at bounding box center [529, 97] width 436 height 33
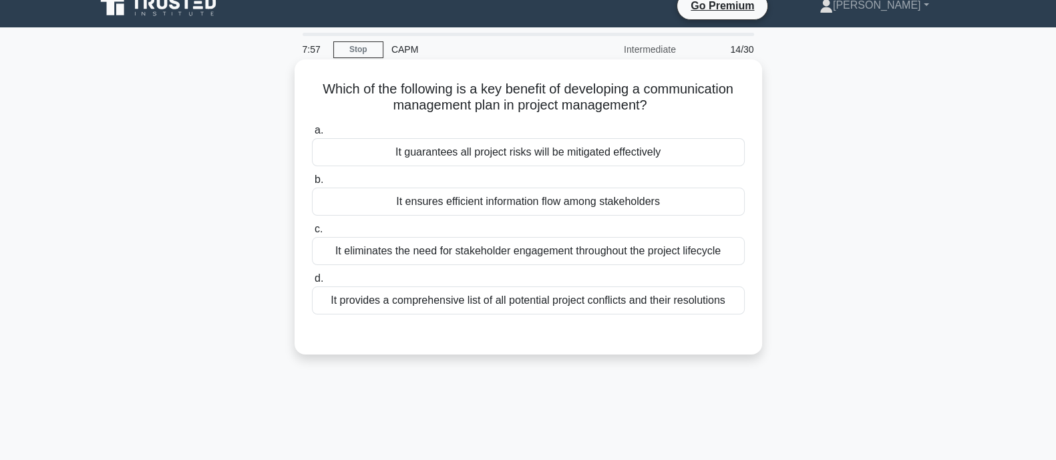
click at [407, 202] on div "It ensures efficient information flow among stakeholders" at bounding box center [528, 202] width 433 height 28
click at [312, 184] on input "b. It ensures efficient information flow among stakeholders" at bounding box center [312, 180] width 0 height 9
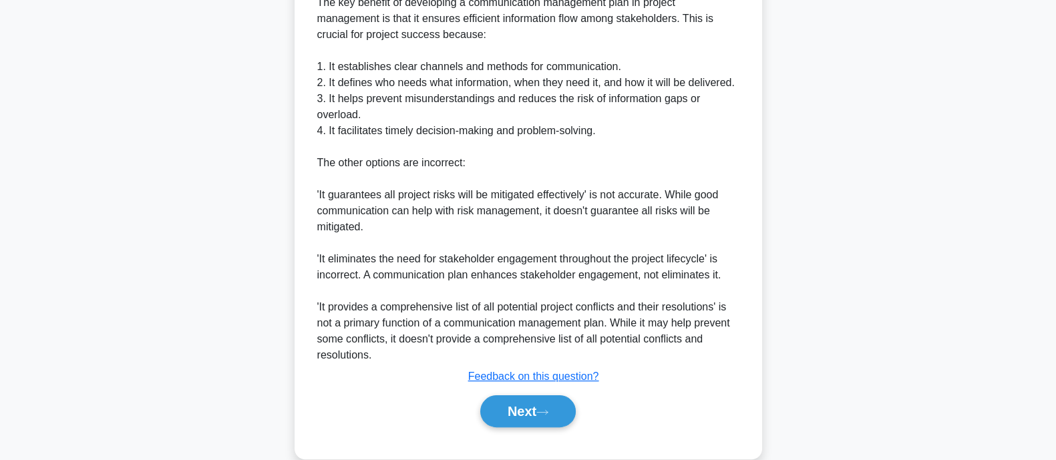
scroll to position [411, 0]
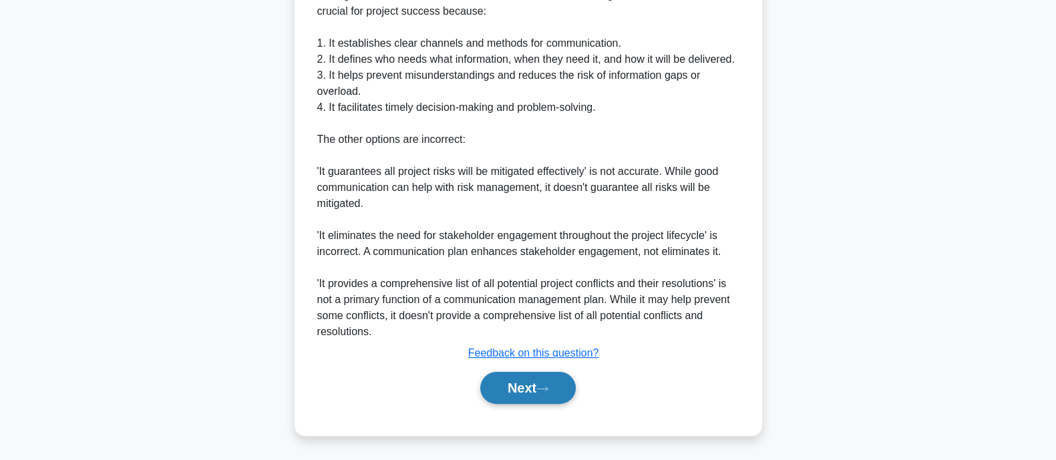
click at [538, 385] on button "Next" at bounding box center [528, 388] width 96 height 32
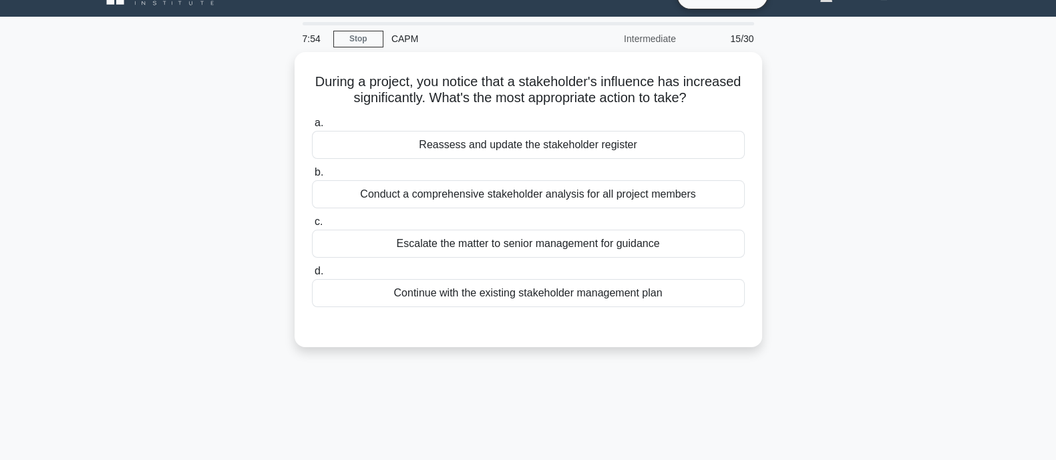
scroll to position [0, 0]
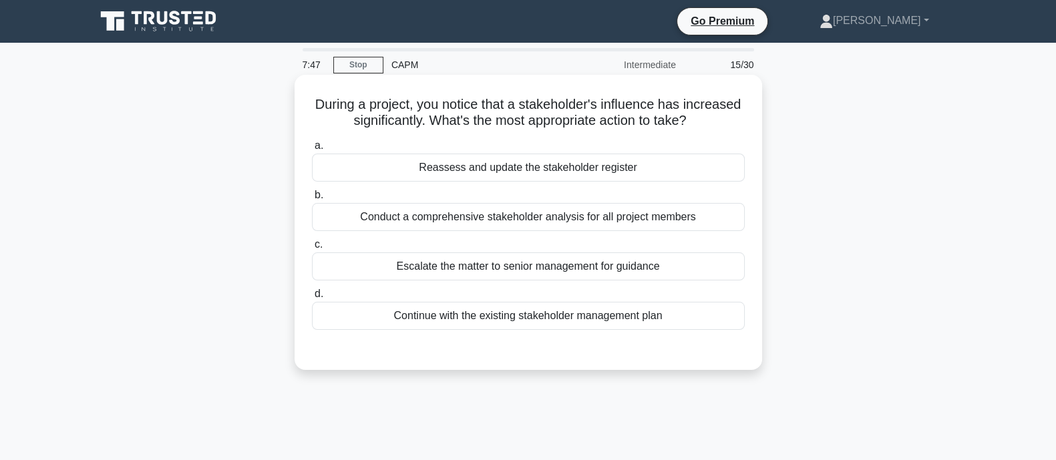
click at [445, 162] on div "Reassess and update the stakeholder register" at bounding box center [528, 168] width 433 height 28
click at [312, 150] on input "a. Reassess and update the stakeholder register" at bounding box center [312, 146] width 0 height 9
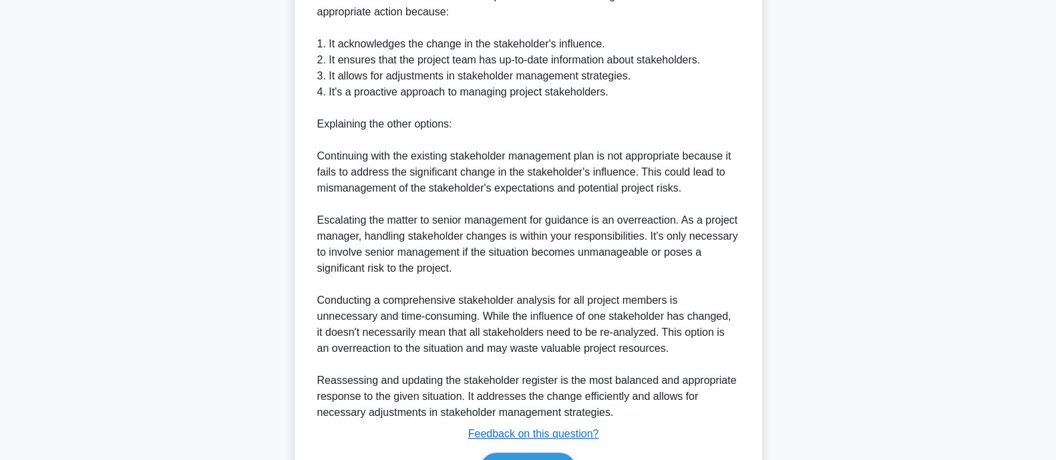
scroll to position [474, 0]
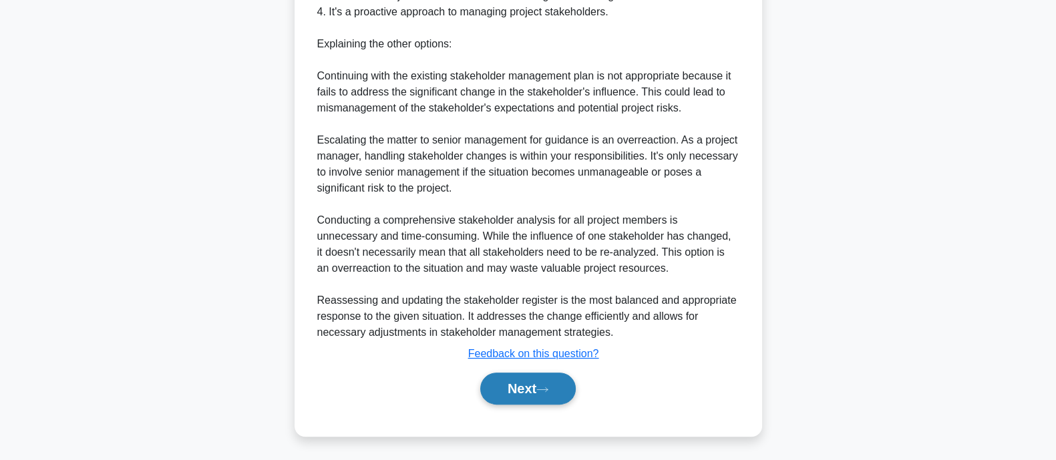
click at [534, 373] on button "Next" at bounding box center [528, 389] width 96 height 32
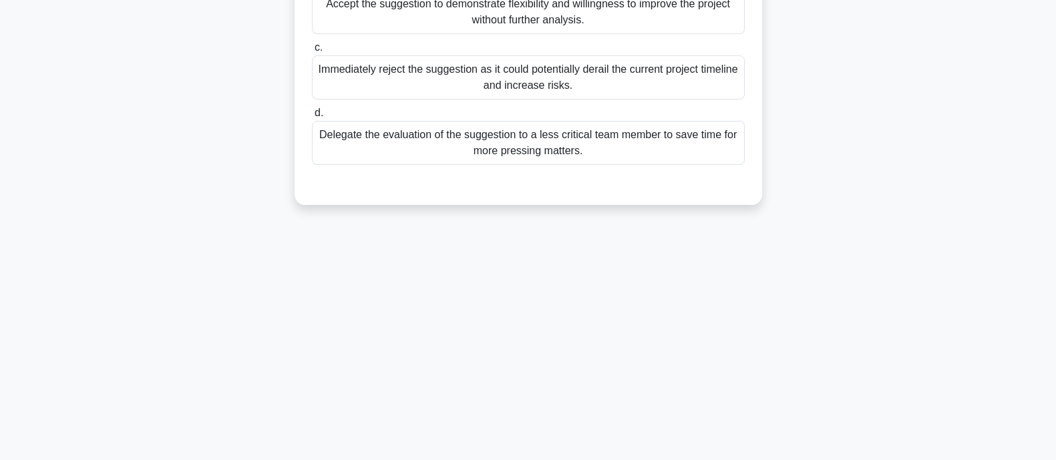
scroll to position [0, 0]
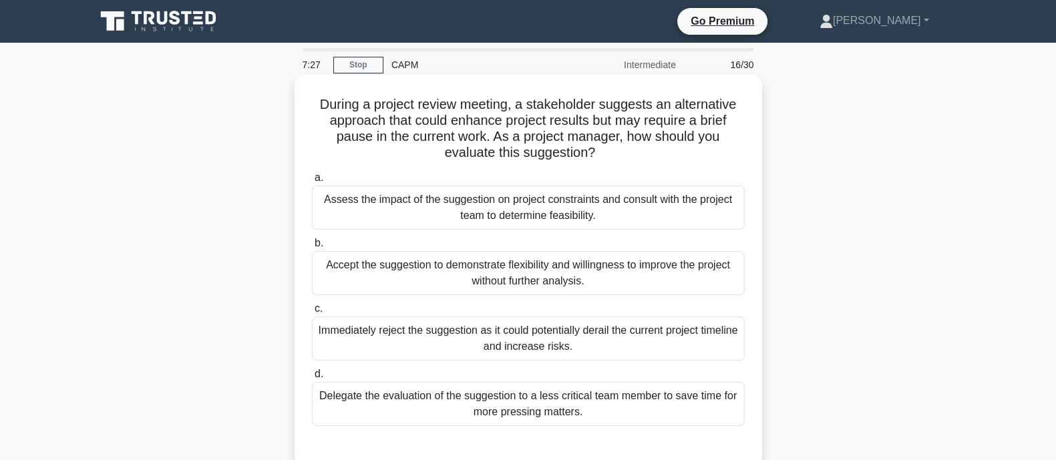
click at [333, 220] on div "Assess the impact of the suggestion on project constraints and consult with the…" at bounding box center [528, 208] width 433 height 44
click at [312, 182] on input "a. Assess the impact of the suggestion on project constraints and consult with …" at bounding box center [312, 178] width 0 height 9
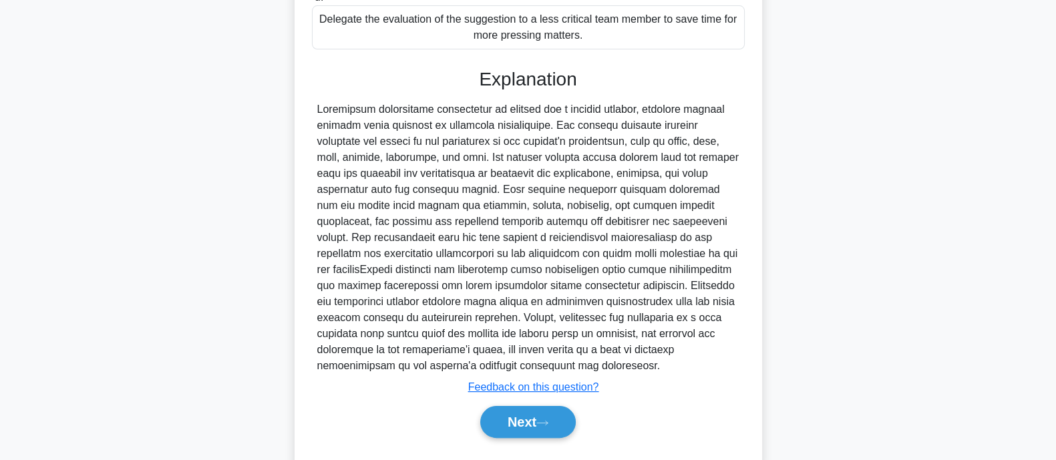
scroll to position [411, 0]
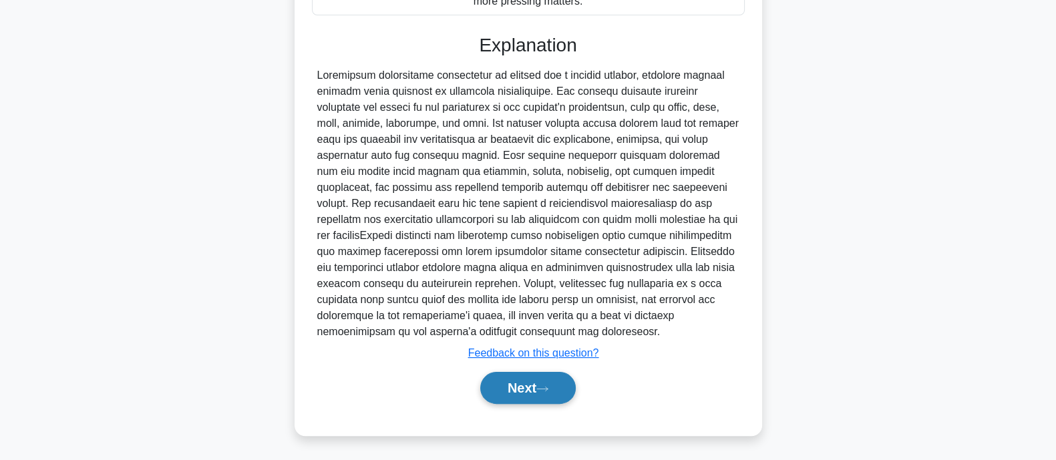
click at [534, 392] on button "Next" at bounding box center [528, 388] width 96 height 32
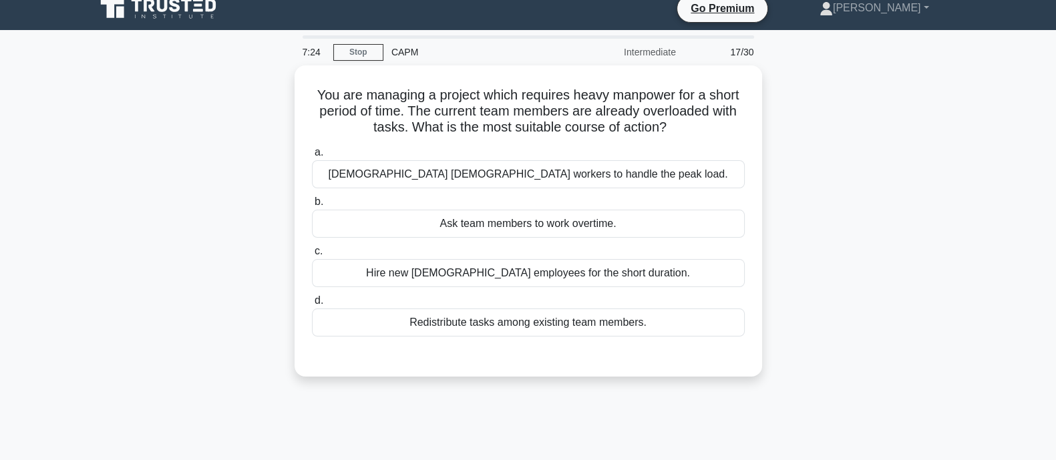
scroll to position [0, 0]
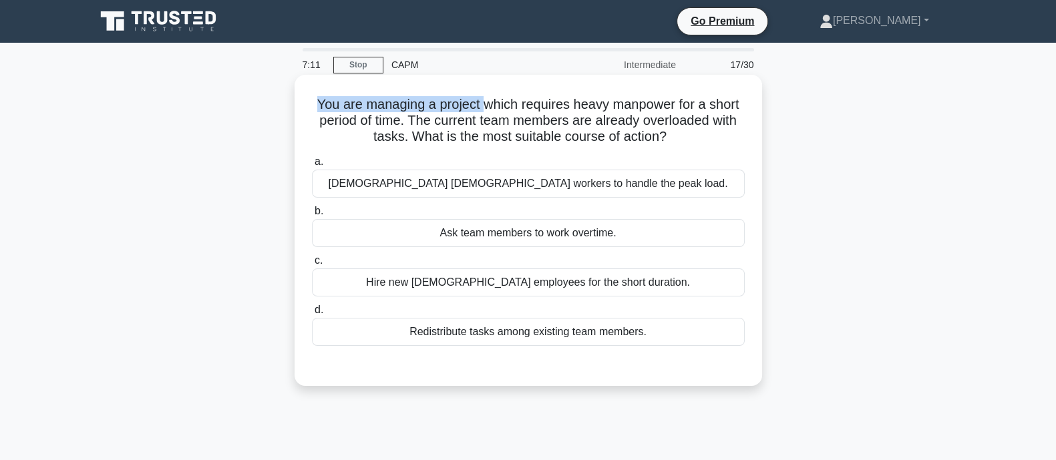
drag, startPoint x: 311, startPoint y: 108, endPoint x: 485, endPoint y: 115, distance: 173.8
click at [484, 114] on h5 "You are managing a project which requires heavy manpower for a short period of …" at bounding box center [529, 120] width 436 height 49
click at [489, 116] on h5 "You are managing a project which requires heavy manpower for a short period of …" at bounding box center [529, 120] width 436 height 49
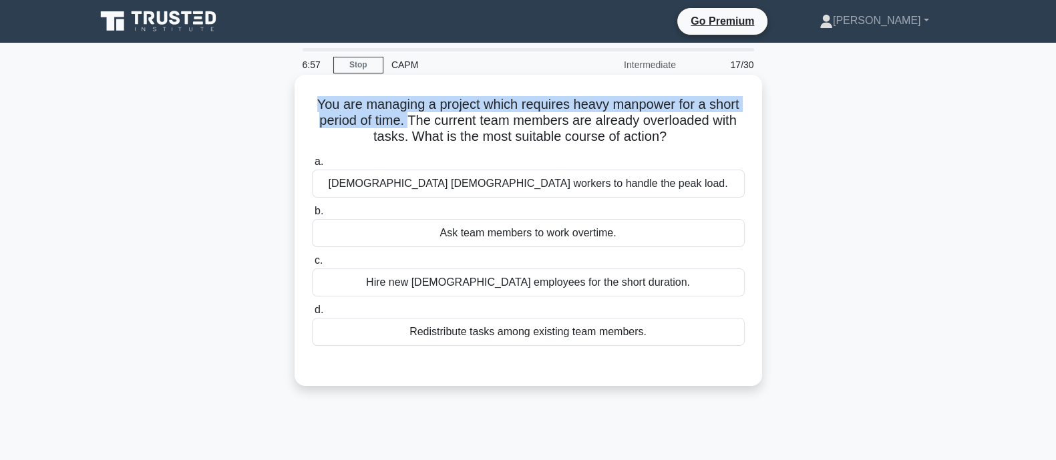
drag, startPoint x: 405, startPoint y: 122, endPoint x: 308, endPoint y: 112, distance: 98.0
click at [308, 112] on div "You are managing a project which requires heavy manpower for a short period of …" at bounding box center [528, 230] width 457 height 301
click at [308, 110] on div "You are managing a project which requires heavy manpower for a short period of …" at bounding box center [528, 230] width 457 height 301
drag, startPoint x: 311, startPoint y: 104, endPoint x: 405, endPoint y: 117, distance: 95.0
click at [405, 117] on h5 "You are managing a project which requires heavy manpower for a short period of …" at bounding box center [529, 120] width 436 height 49
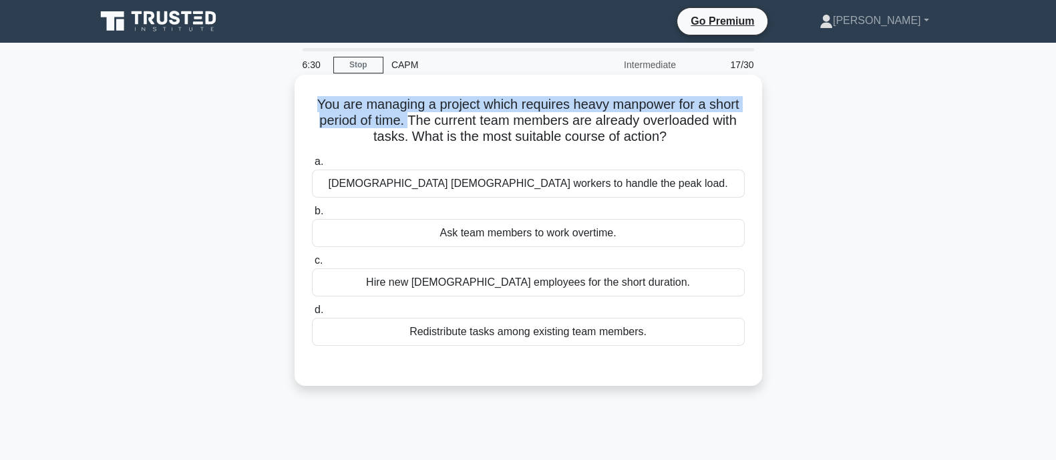
click at [435, 108] on h5 "You are managing a project which requires heavy manpower for a short period of …" at bounding box center [529, 120] width 436 height 49
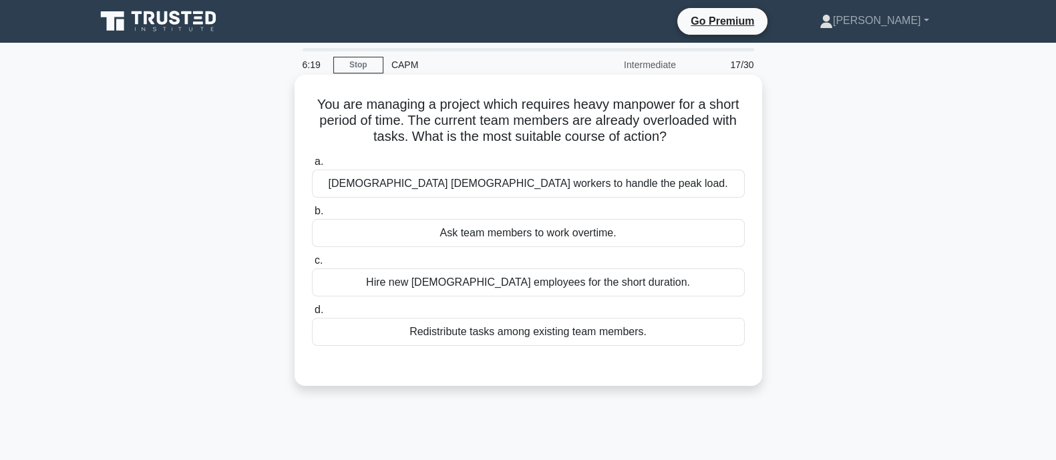
click at [420, 279] on div "Hire new full-time employees for the short duration." at bounding box center [528, 283] width 433 height 28
click at [312, 265] on input "c. Hire new full-time employees for the short duration." at bounding box center [312, 261] width 0 height 9
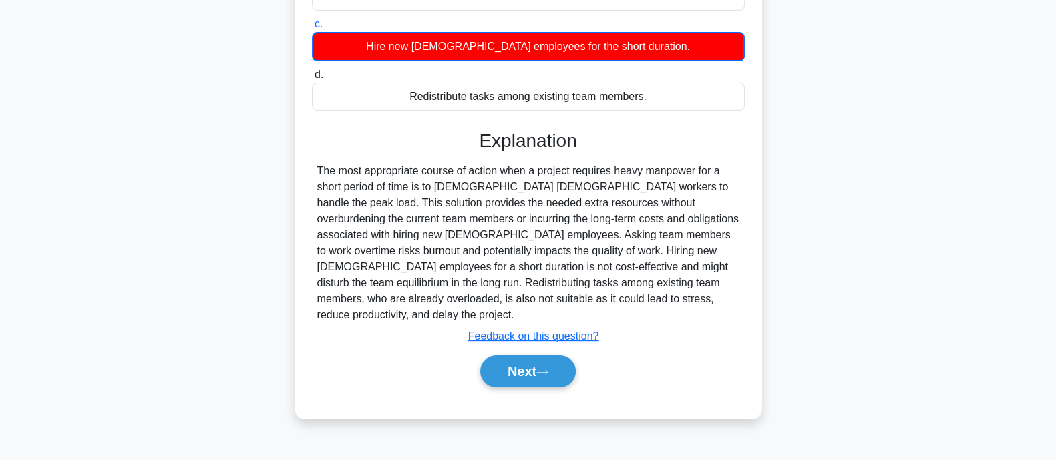
scroll to position [261, 0]
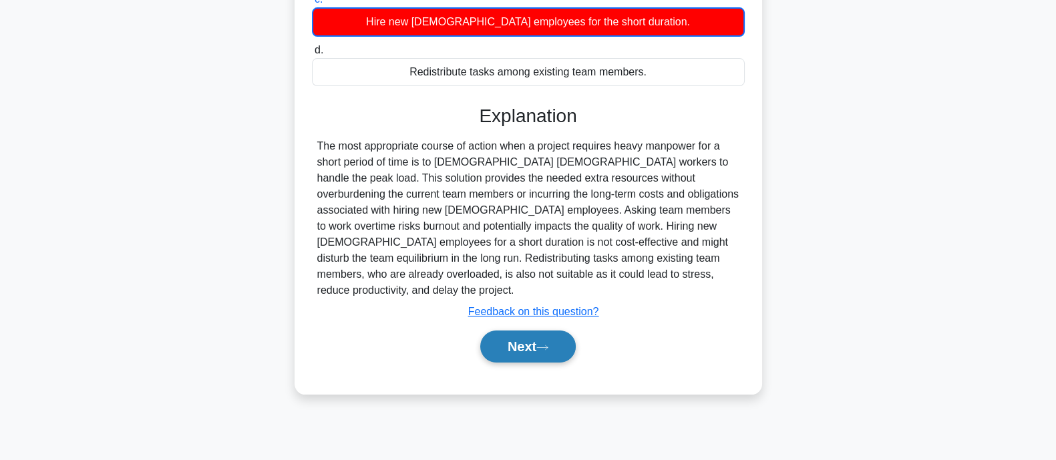
click at [530, 339] on button "Next" at bounding box center [528, 347] width 96 height 32
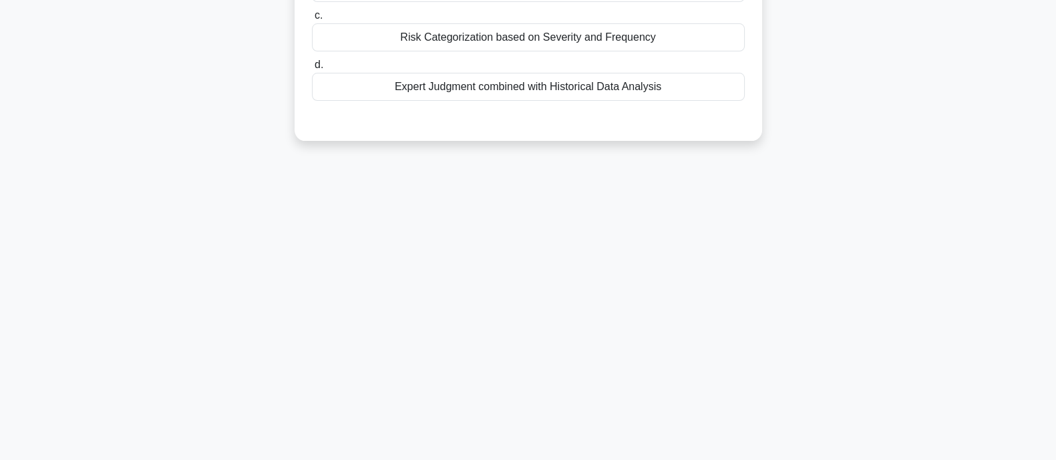
scroll to position [0, 0]
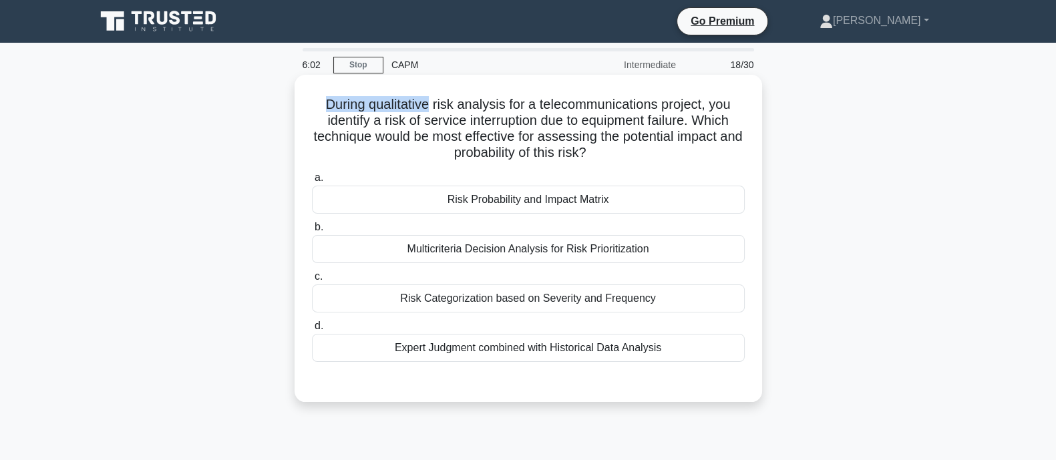
drag, startPoint x: 321, startPoint y: 106, endPoint x: 428, endPoint y: 103, distance: 106.3
click at [428, 103] on h5 "During qualitative risk analysis for a telecommunications project, you identify…" at bounding box center [529, 128] width 436 height 65
drag, startPoint x: 428, startPoint y: 103, endPoint x: 364, endPoint y: 108, distance: 63.6
click at [364, 108] on h5 "During qualitative risk analysis for a telecommunications project, you identify…" at bounding box center [529, 128] width 436 height 65
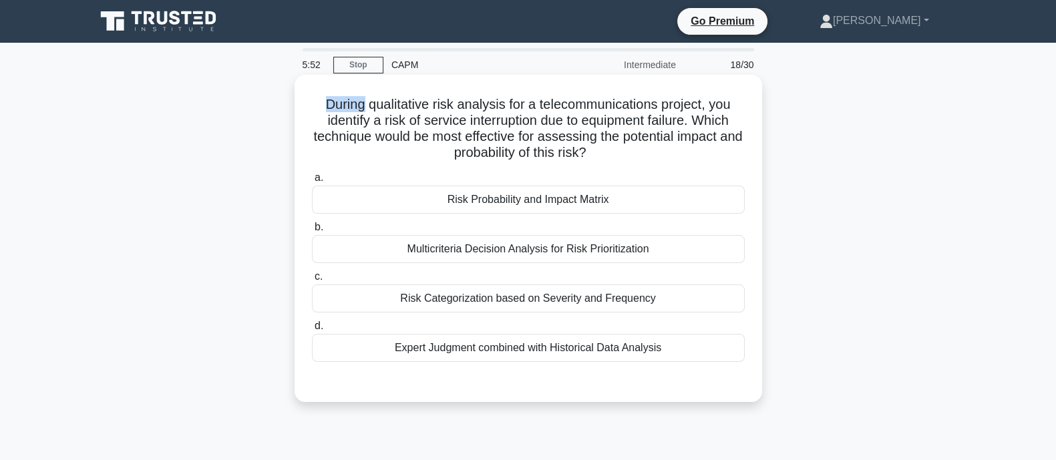
drag, startPoint x: 319, startPoint y: 107, endPoint x: 359, endPoint y: 103, distance: 40.9
click at [359, 103] on h5 "During qualitative risk analysis for a telecommunications project, you identify…" at bounding box center [529, 128] width 436 height 65
click at [369, 103] on h5 "During qualitative risk analysis for a telecommunications project, you identify…" at bounding box center [529, 128] width 436 height 65
drag, startPoint x: 689, startPoint y: 123, endPoint x: 583, endPoint y: 120, distance: 105.6
click at [583, 120] on h5 "During qualitative risk analysis for a telecommunications project, you identify…" at bounding box center [529, 128] width 436 height 65
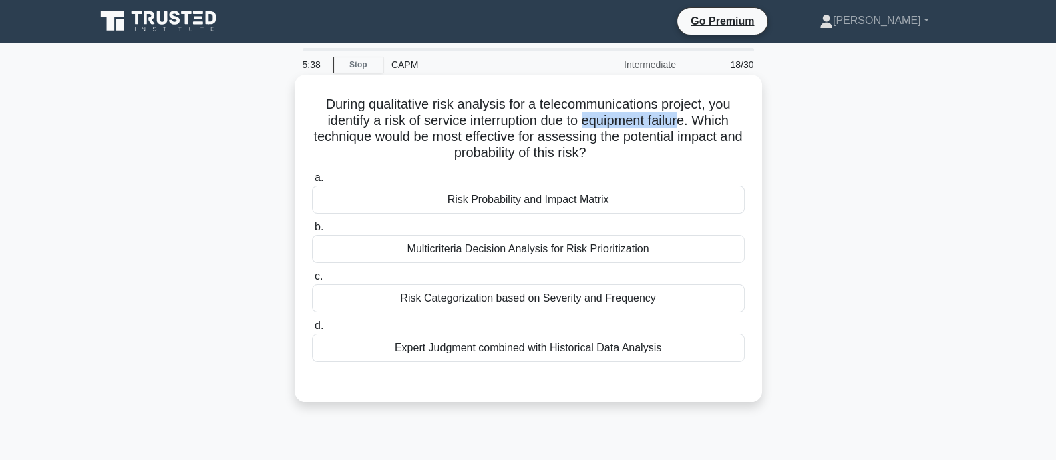
click at [583, 120] on h5 "During qualitative risk analysis for a telecommunications project, you identify…" at bounding box center [529, 128] width 436 height 65
drag, startPoint x: 583, startPoint y: 120, endPoint x: 687, endPoint y: 120, distance: 103.5
click at [687, 120] on h5 "During qualitative risk analysis for a telecommunications project, you identify…" at bounding box center [529, 128] width 436 height 65
drag, startPoint x: 321, startPoint y: 142, endPoint x: 407, endPoint y: 142, distance: 86.2
click at [407, 142] on h5 "During qualitative risk analysis for a telecommunications project, you identify…" at bounding box center [529, 128] width 436 height 65
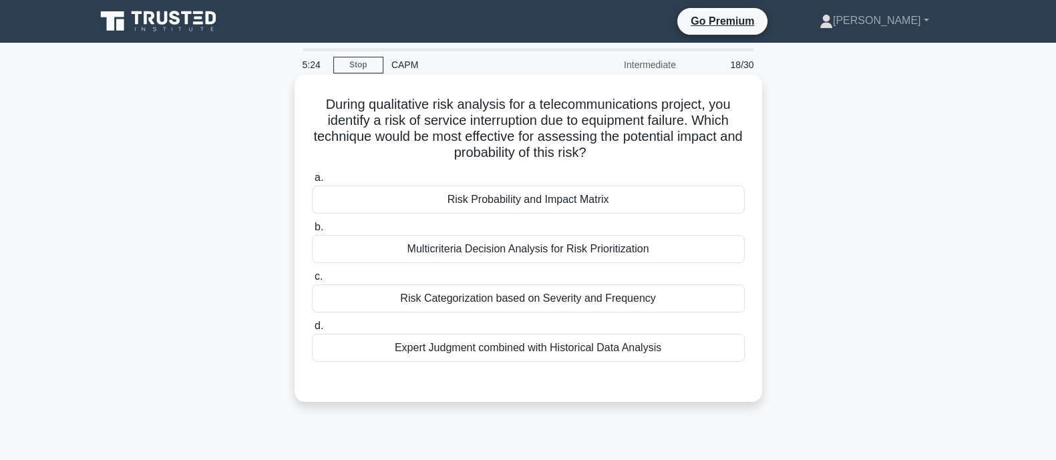
click at [319, 106] on h5 "During qualitative risk analysis for a telecommunications project, you identify…" at bounding box center [529, 128] width 436 height 65
click at [415, 196] on div "Risk Probability and Impact Matrix" at bounding box center [528, 200] width 433 height 28
click at [312, 182] on input "a. Risk Probability and Impact Matrix" at bounding box center [312, 178] width 0 height 9
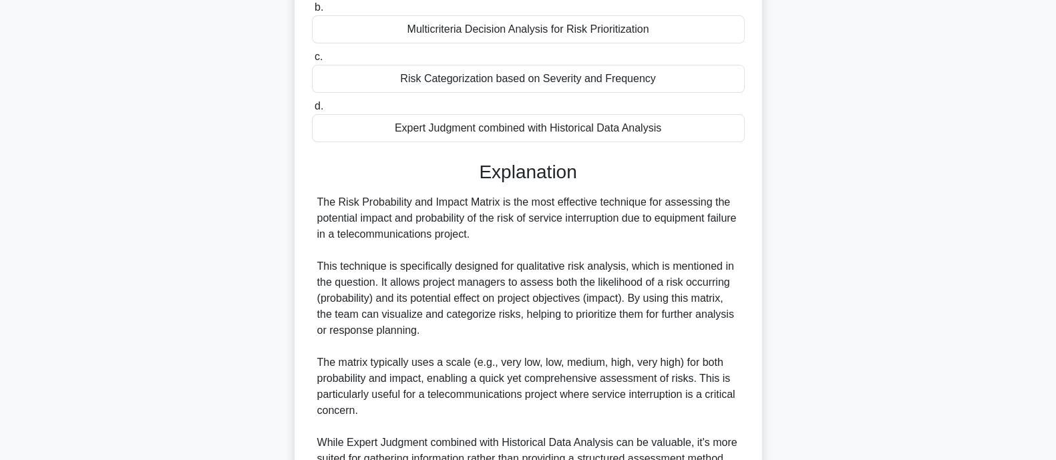
scroll to position [474, 0]
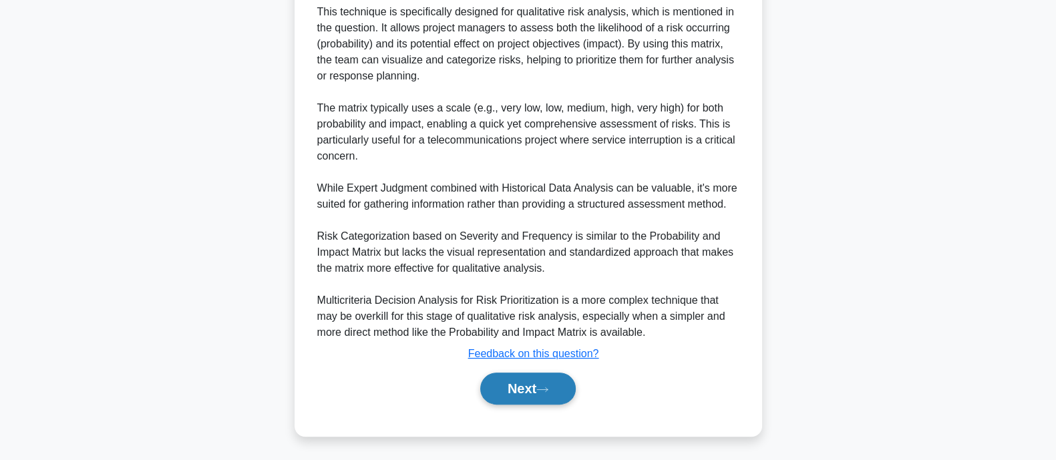
click at [480, 389] on button "Next" at bounding box center [528, 389] width 96 height 32
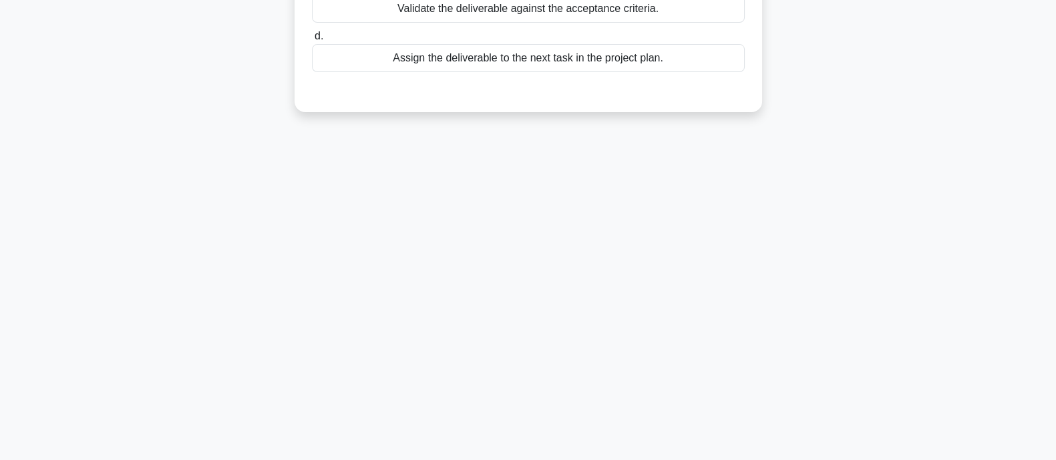
scroll to position [0, 0]
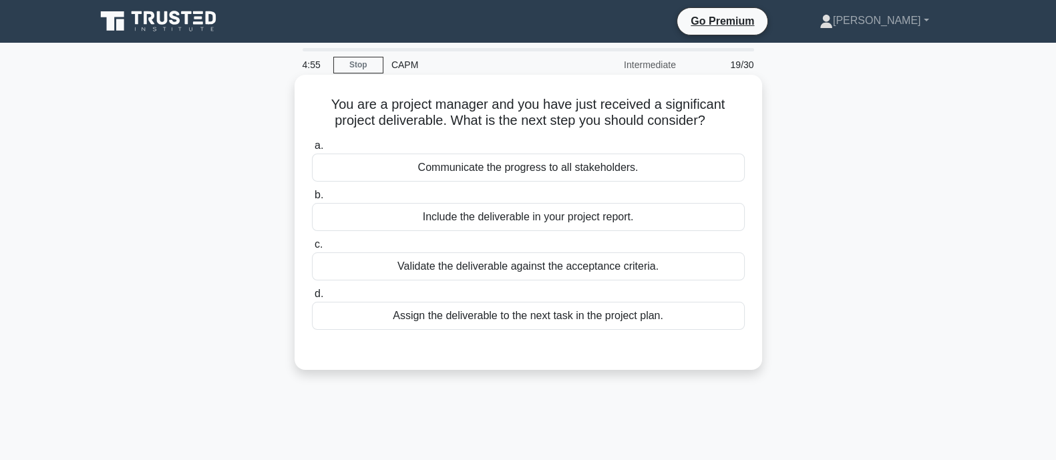
click at [462, 261] on div "Validate the deliverable against the acceptance criteria." at bounding box center [528, 267] width 433 height 28
click at [312, 249] on input "c. Validate the deliverable against the acceptance criteria." at bounding box center [312, 244] width 0 height 9
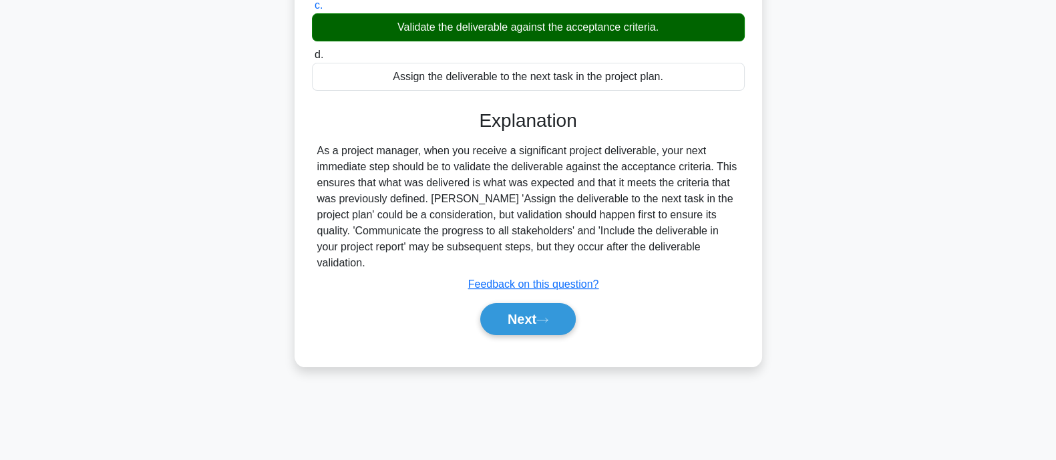
scroll to position [261, 0]
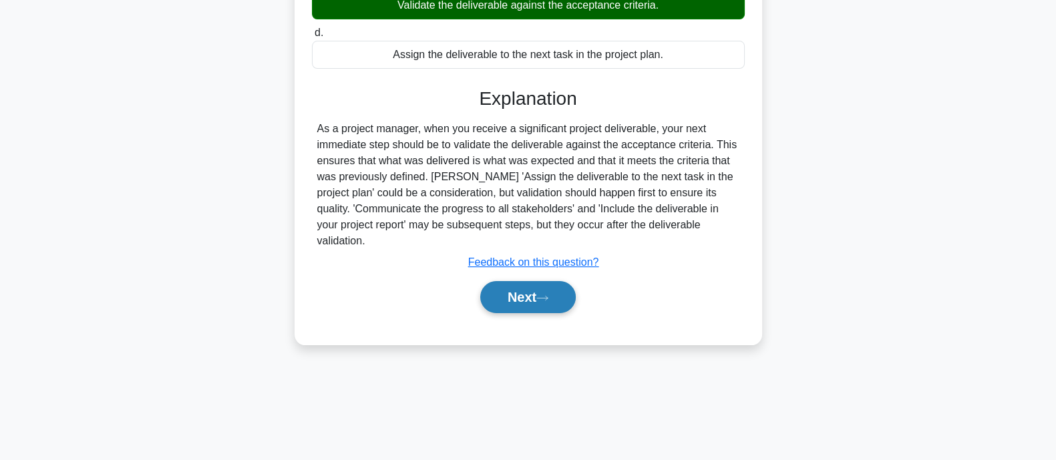
click at [525, 285] on button "Next" at bounding box center [528, 297] width 96 height 32
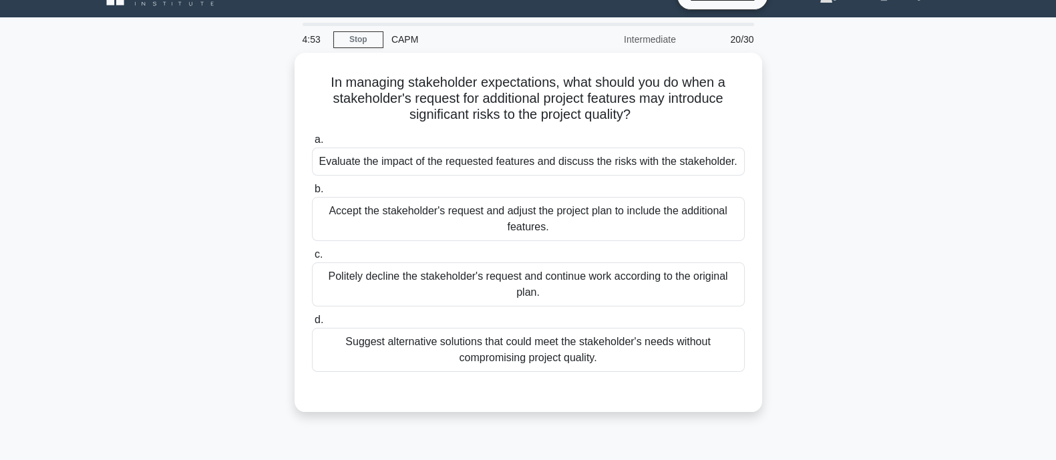
scroll to position [0, 0]
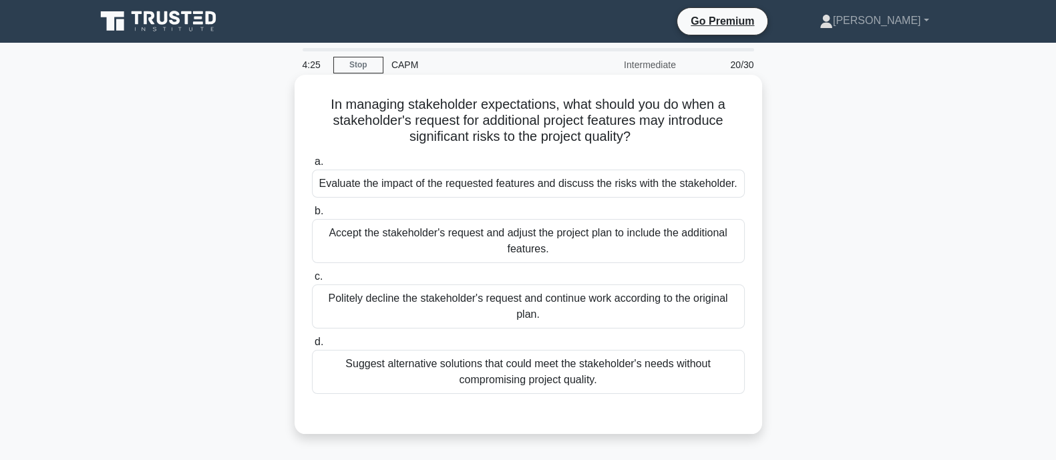
click at [382, 188] on div "Evaluate the impact of the requested features and discuss the risks with the st…" at bounding box center [528, 184] width 433 height 28
click at [312, 166] on input "a. Evaluate the impact of the requested features and discuss the risks with the…" at bounding box center [312, 162] width 0 height 9
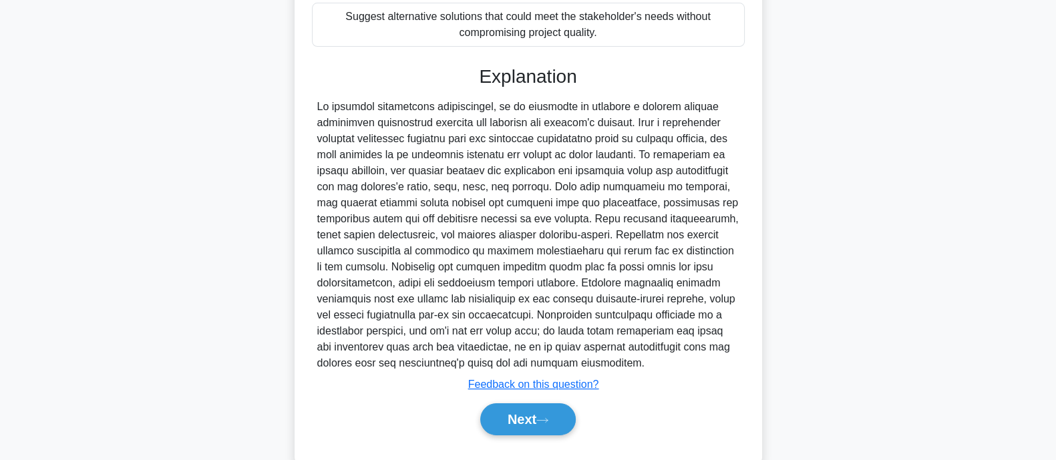
scroll to position [394, 0]
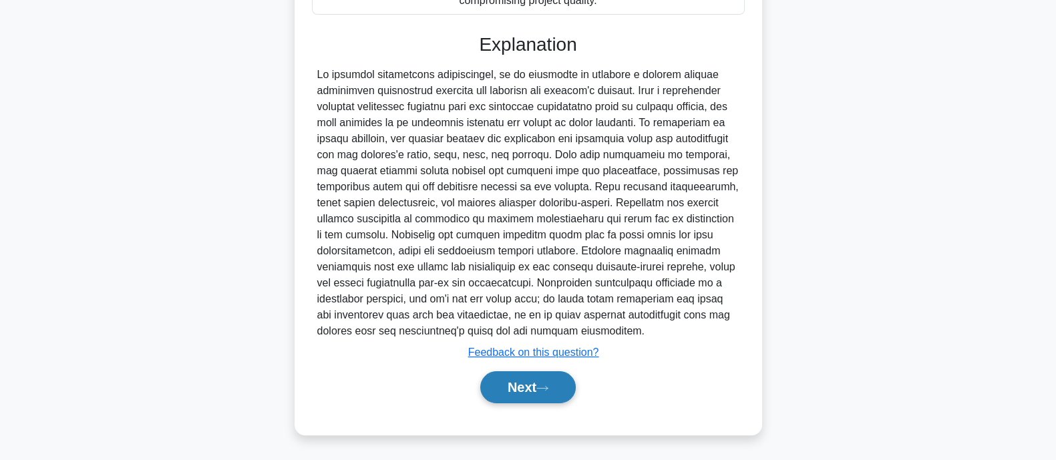
click at [494, 375] on button "Next" at bounding box center [528, 387] width 96 height 32
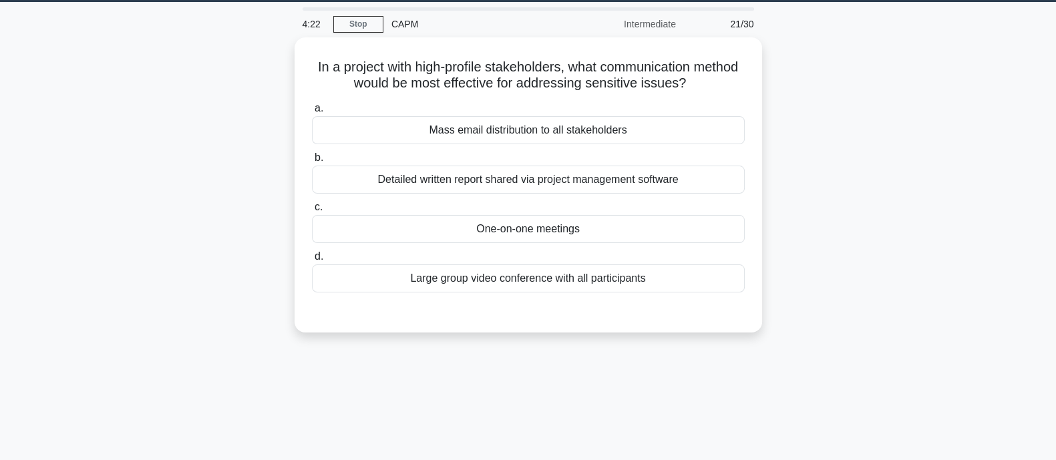
scroll to position [0, 0]
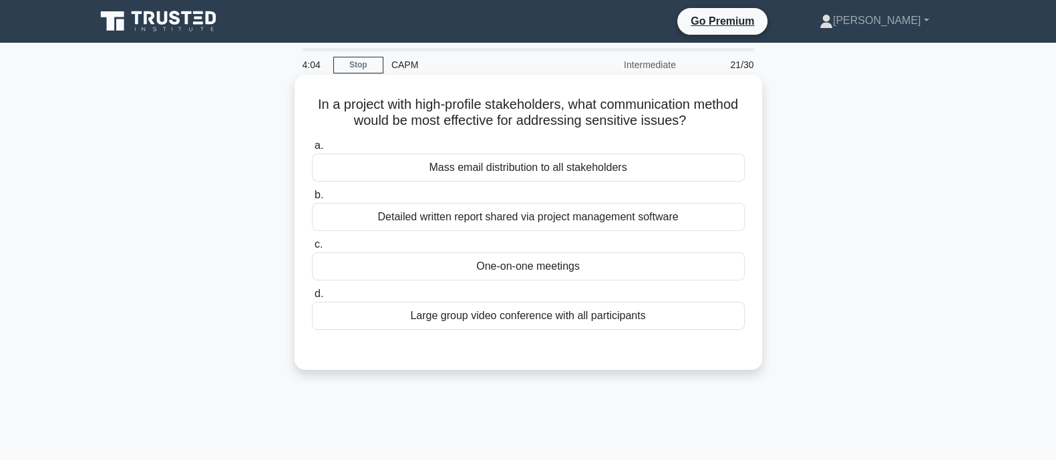
click at [448, 227] on div "Detailed written report shared via project management software" at bounding box center [528, 217] width 433 height 28
click at [312, 200] on input "b. Detailed written report shared via project management software" at bounding box center [312, 195] width 0 height 9
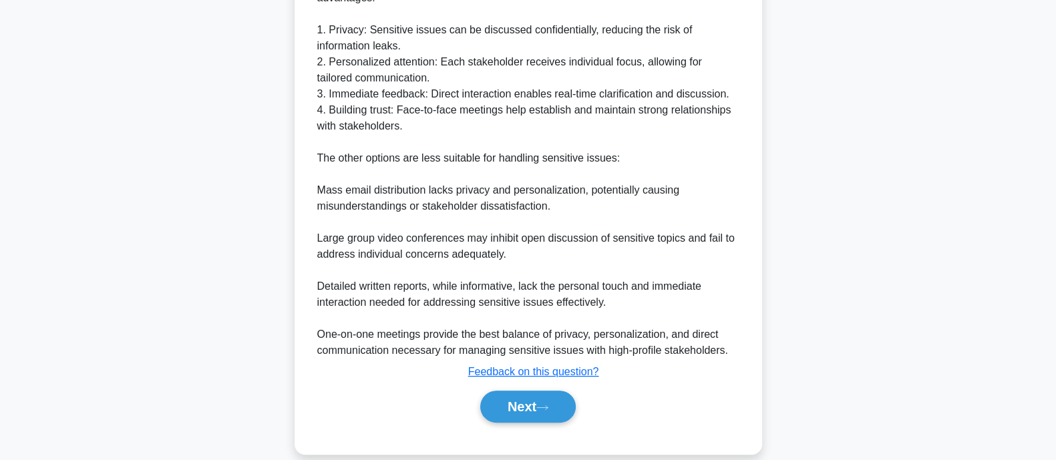
scroll to position [444, 0]
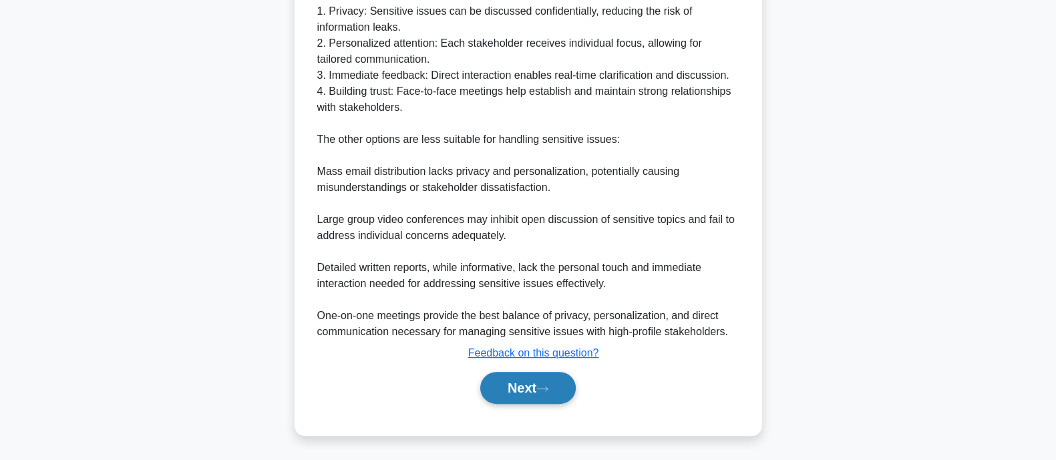
click at [532, 381] on button "Next" at bounding box center [528, 388] width 96 height 32
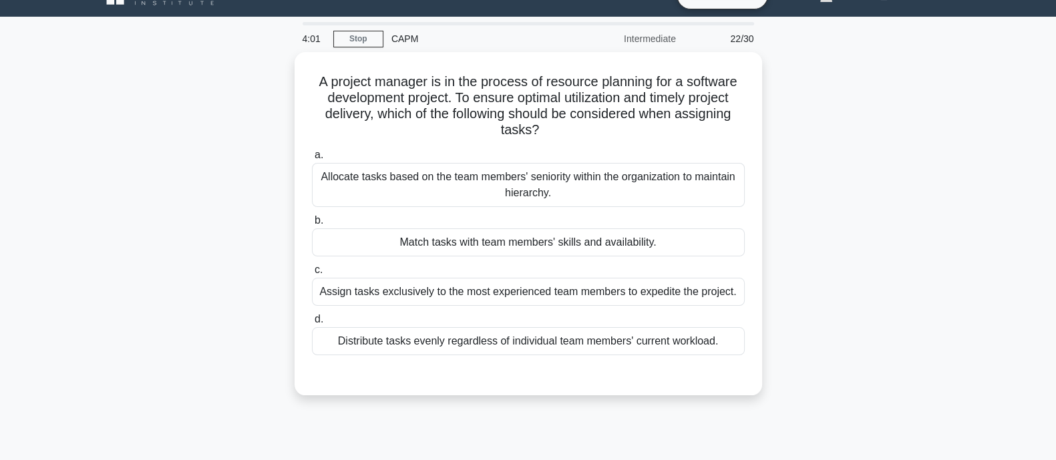
scroll to position [0, 0]
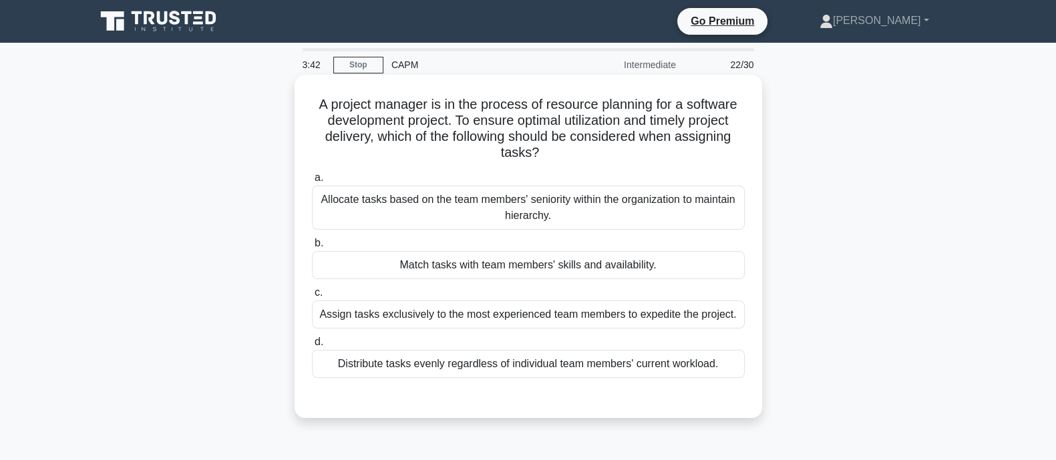
click at [395, 271] on div "Match tasks with team members' skills and availability." at bounding box center [528, 265] width 433 height 28
click at [312, 248] on input "b. Match tasks with team members' skills and availability." at bounding box center [312, 243] width 0 height 9
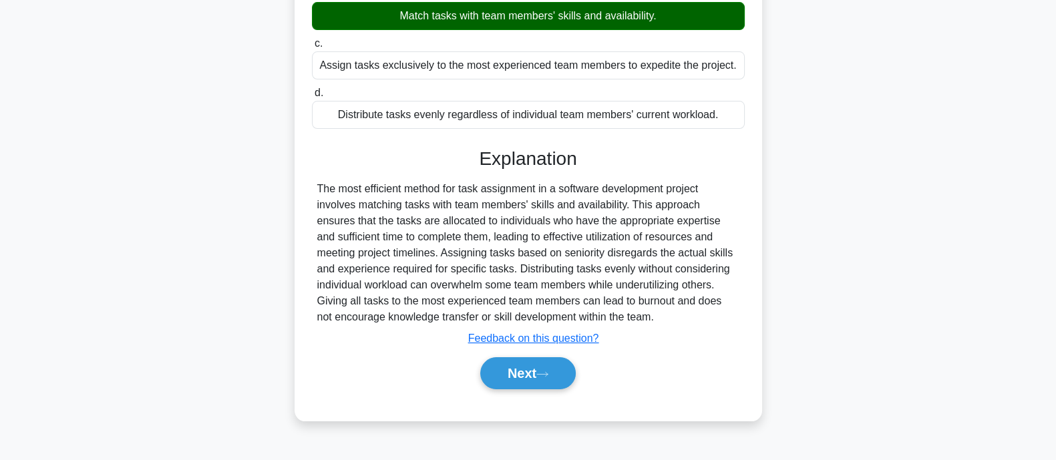
scroll to position [261, 0]
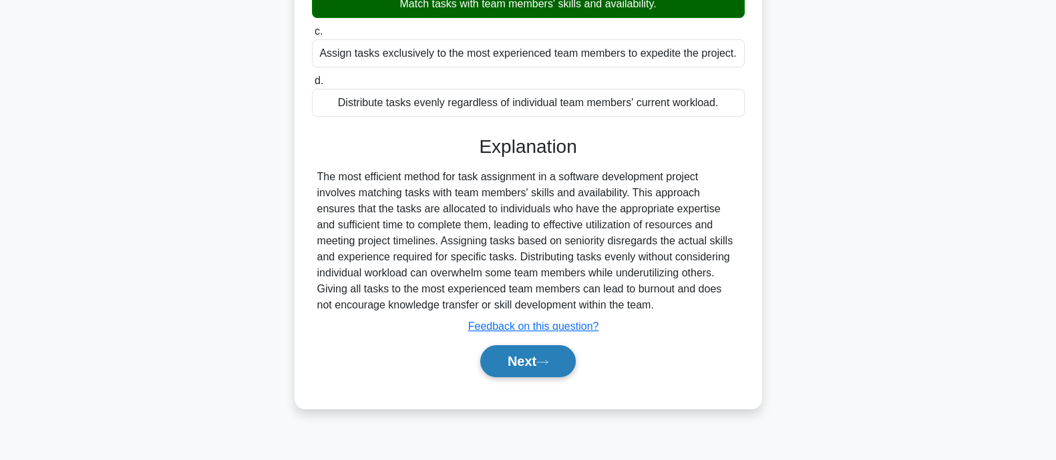
click at [521, 360] on button "Next" at bounding box center [528, 361] width 96 height 32
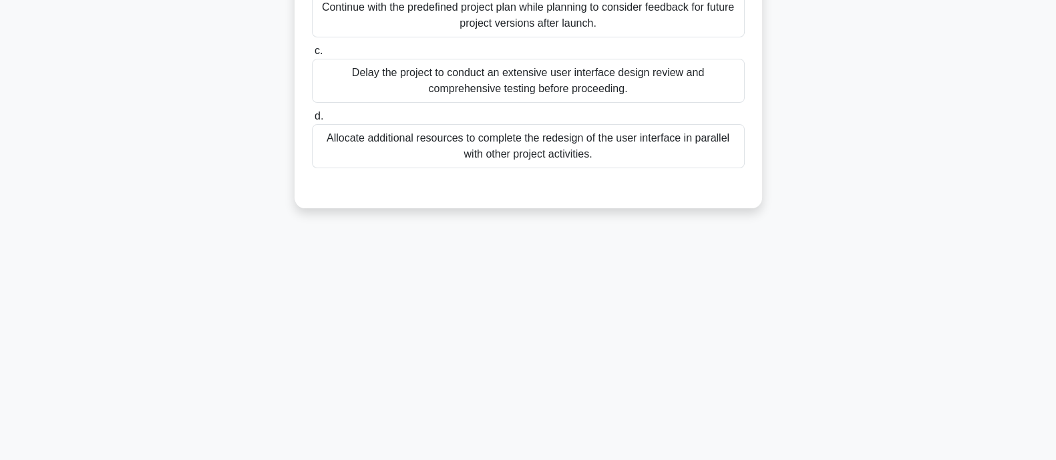
scroll to position [0, 0]
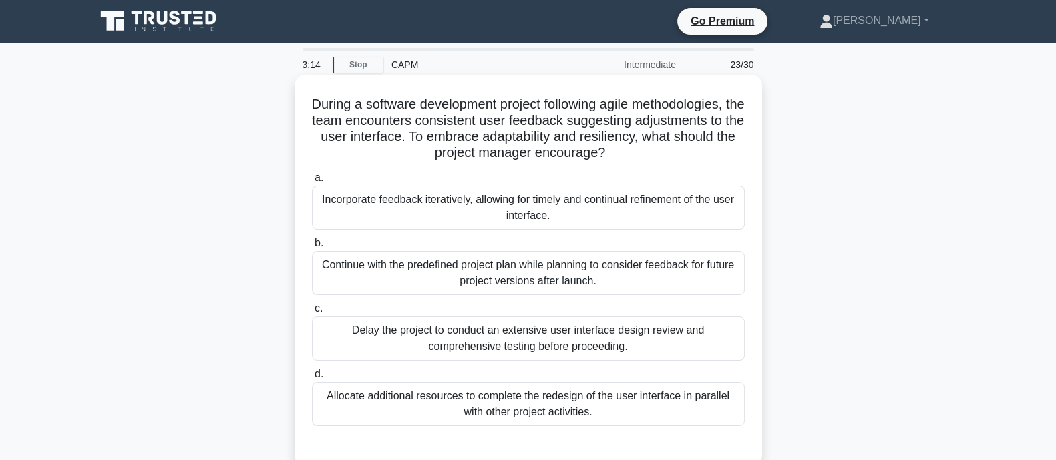
click at [420, 206] on div "Incorporate feedback iteratively, allowing for timely and continual refinement …" at bounding box center [528, 208] width 433 height 44
click at [312, 182] on input "a. Incorporate feedback iteratively, allowing for timely and continual refineme…" at bounding box center [312, 178] width 0 height 9
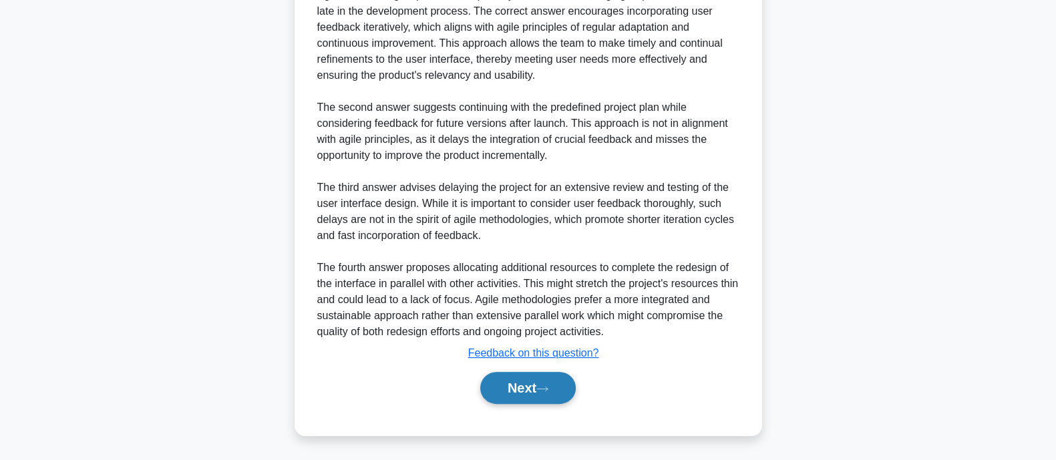
click at [517, 393] on button "Next" at bounding box center [528, 388] width 96 height 32
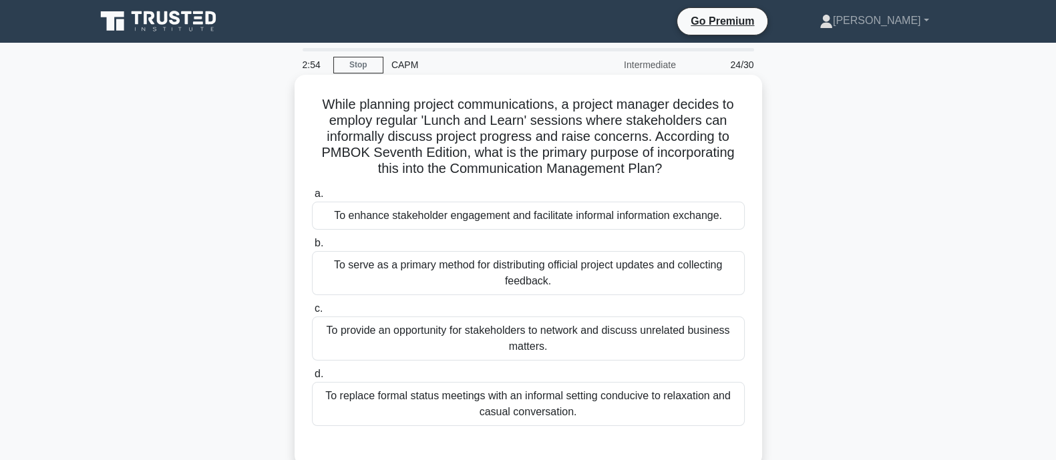
drag, startPoint x: 403, startPoint y: 172, endPoint x: 679, endPoint y: 168, distance: 275.9
click at [679, 168] on h5 "While planning project communications, a project manager decides to employ regu…" at bounding box center [529, 136] width 436 height 81
click at [494, 176] on h5 "While planning project communications, a project manager decides to employ regu…" at bounding box center [529, 136] width 436 height 81
click at [363, 217] on div "To enhance stakeholder engagement and facilitate informal information exchange." at bounding box center [528, 216] width 433 height 28
click at [312, 198] on input "a. To enhance stakeholder engagement and facilitate informal information exchan…" at bounding box center [312, 194] width 0 height 9
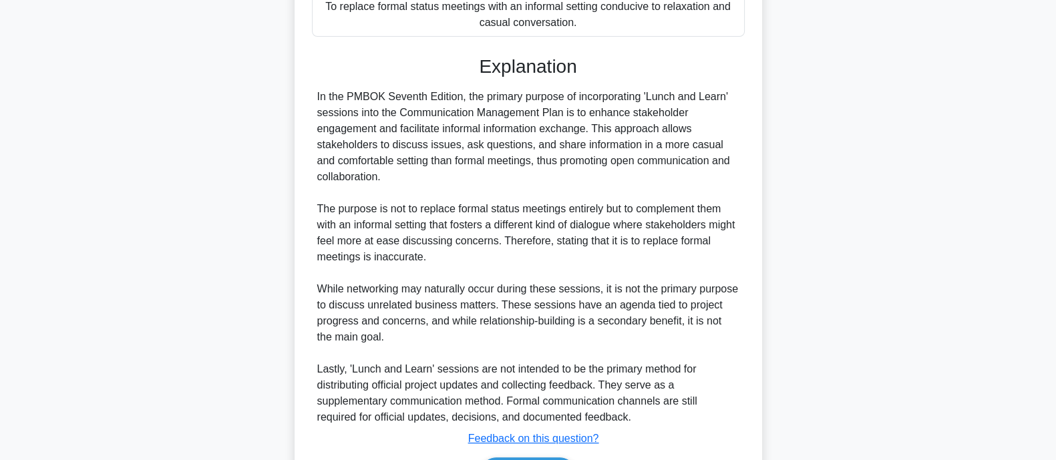
scroll to position [474, 0]
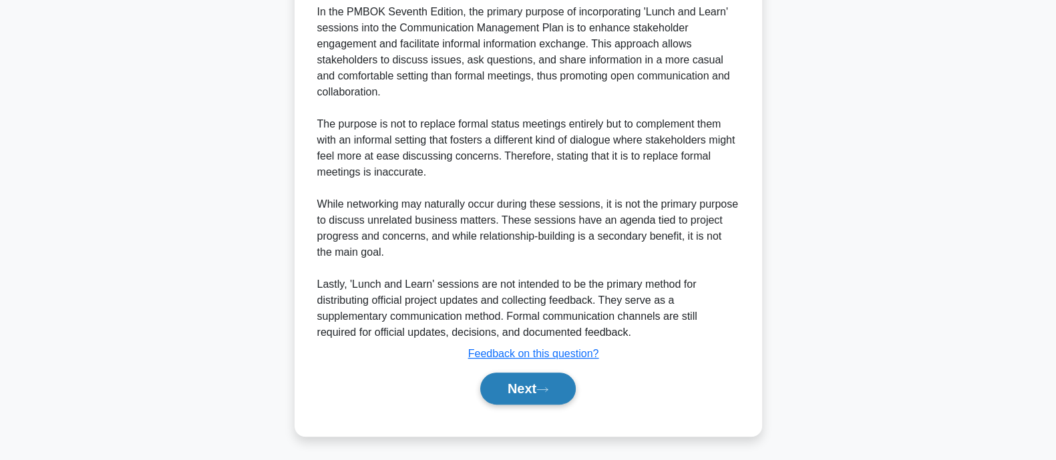
click at [504, 387] on button "Next" at bounding box center [528, 389] width 96 height 32
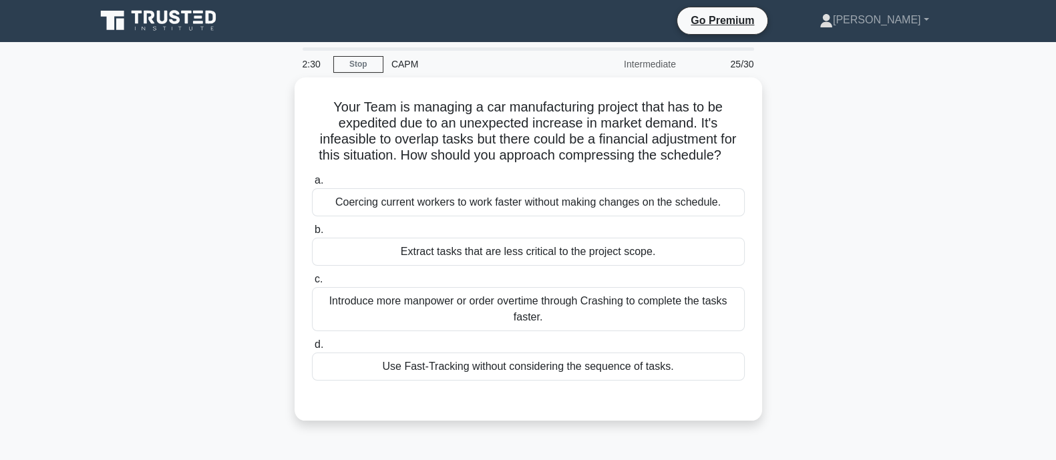
scroll to position [0, 0]
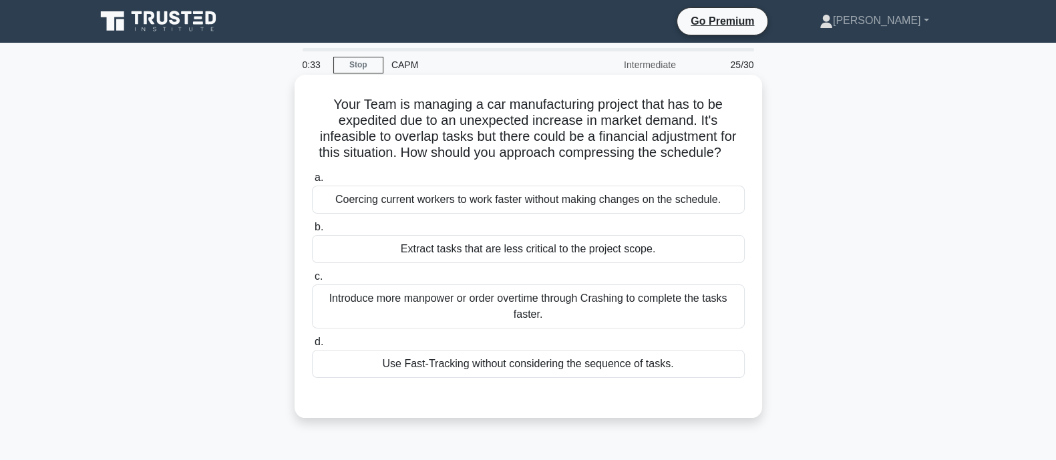
click at [405, 369] on div "Use Fast-Tracking without considering the sequence of tasks." at bounding box center [528, 364] width 433 height 28
click at [312, 347] on input "d. Use Fast-Tracking without considering the sequence of tasks." at bounding box center [312, 342] width 0 height 9
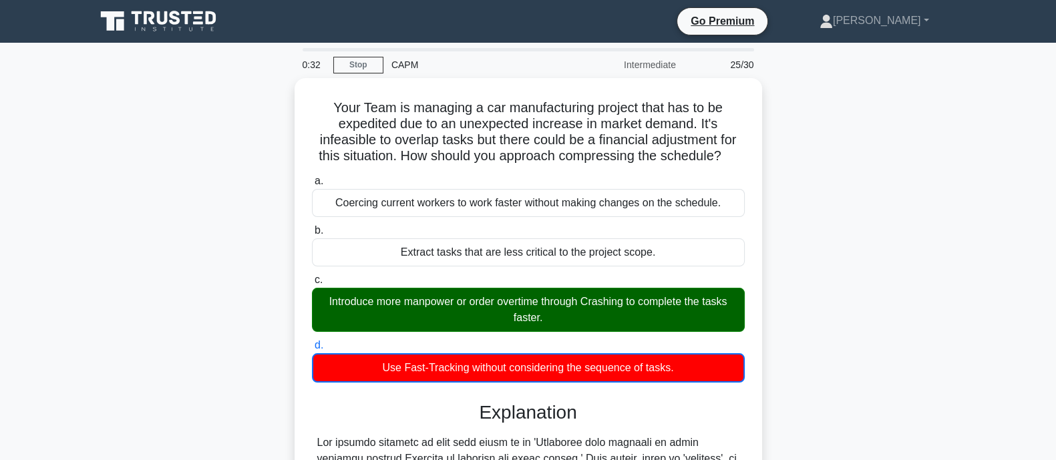
scroll to position [347, 0]
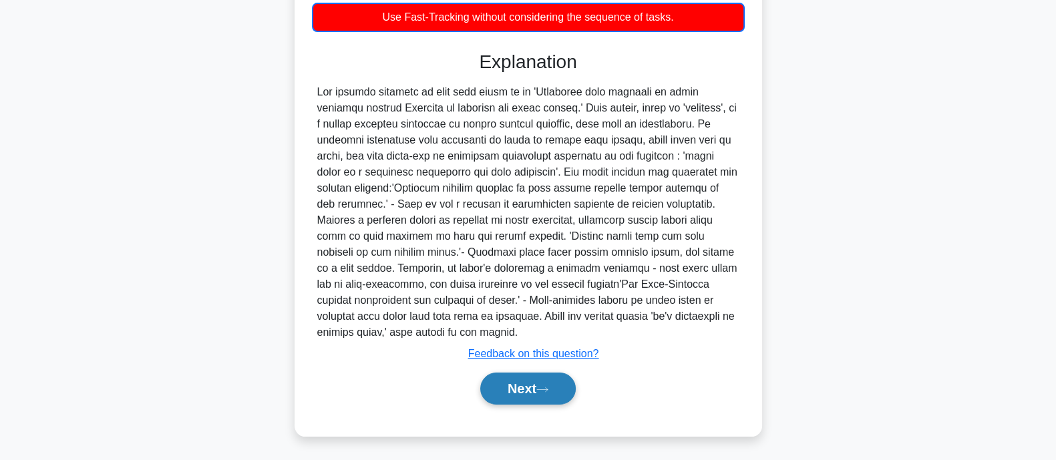
click at [516, 399] on button "Next" at bounding box center [528, 389] width 96 height 32
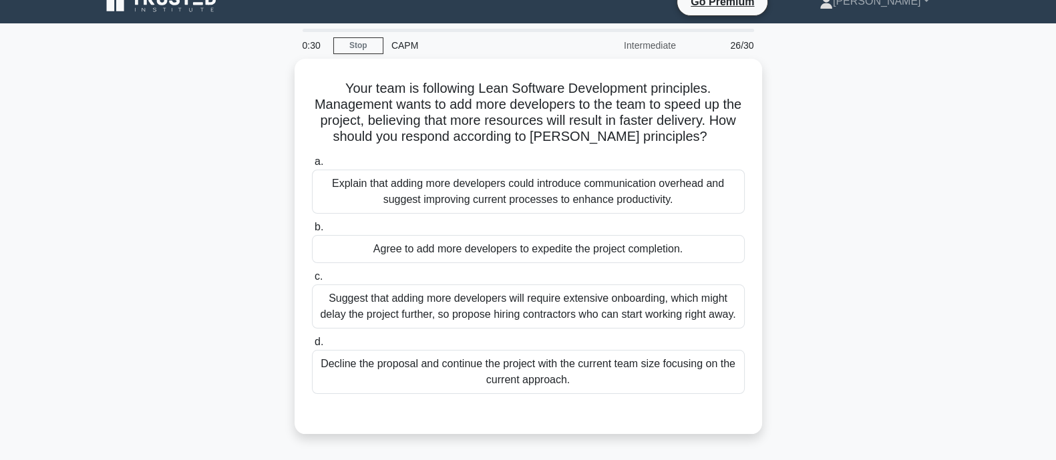
scroll to position [0, 0]
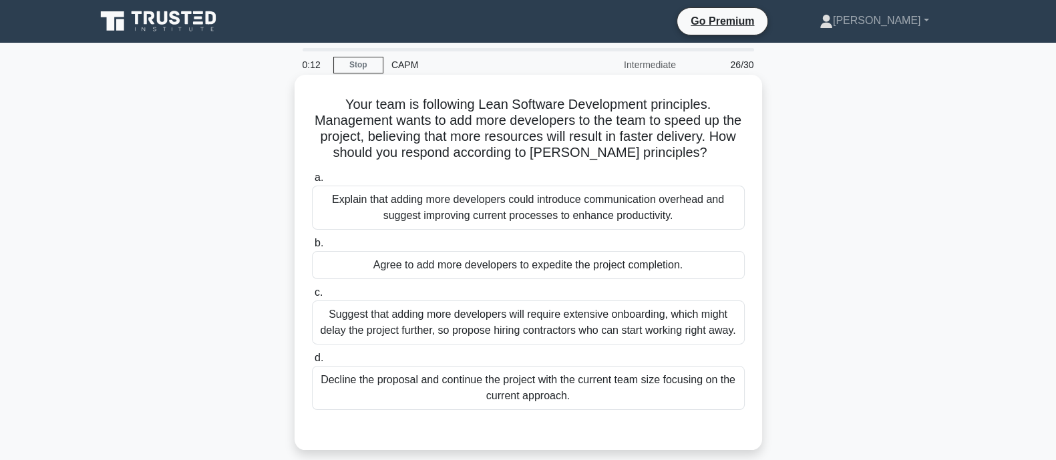
click at [434, 224] on div "Explain that adding more developers could introduce communication overhead and …" at bounding box center [528, 208] width 433 height 44
click at [312, 182] on input "a. Explain that adding more developers could introduce communication overhead a…" at bounding box center [312, 178] width 0 height 9
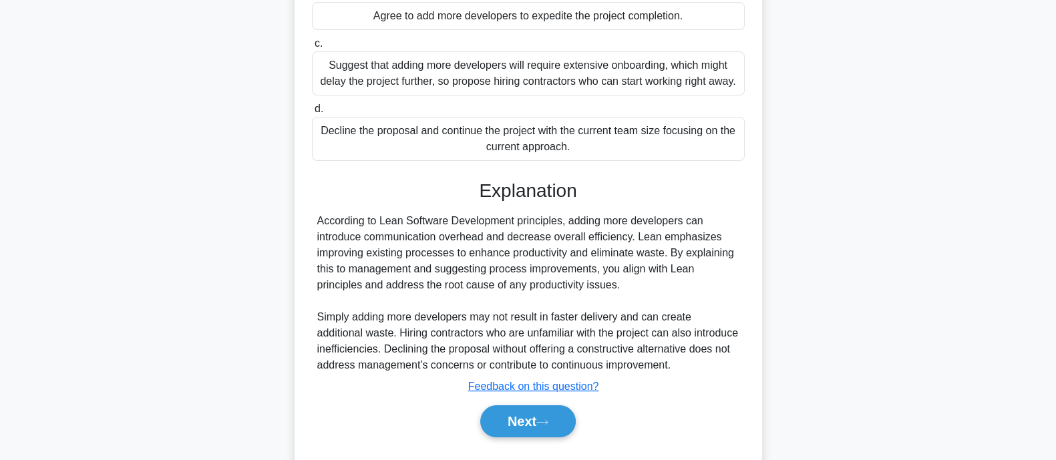
scroll to position [283, 0]
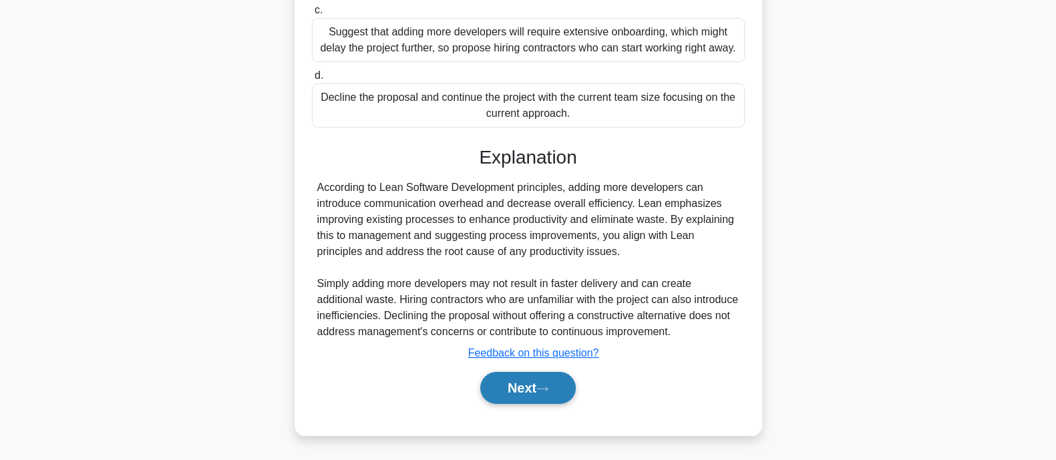
click at [559, 391] on button "Next" at bounding box center [528, 388] width 96 height 32
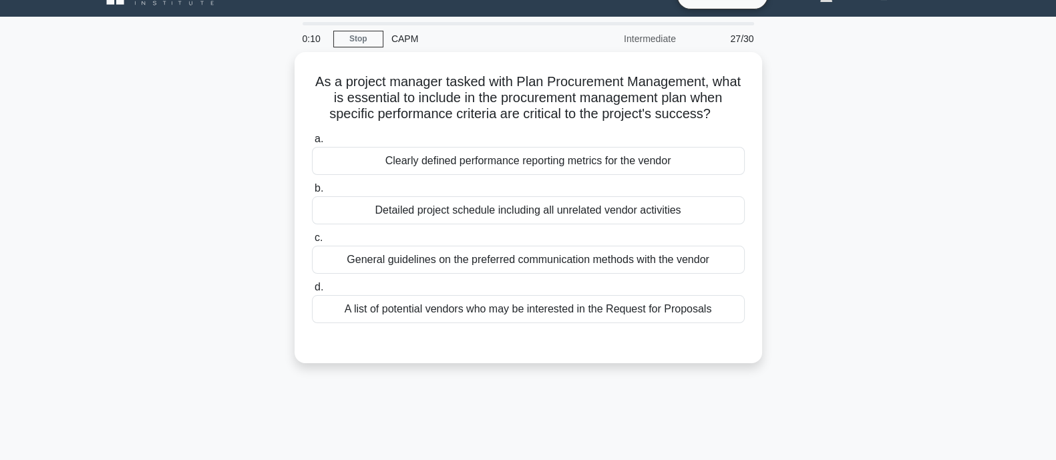
scroll to position [0, 0]
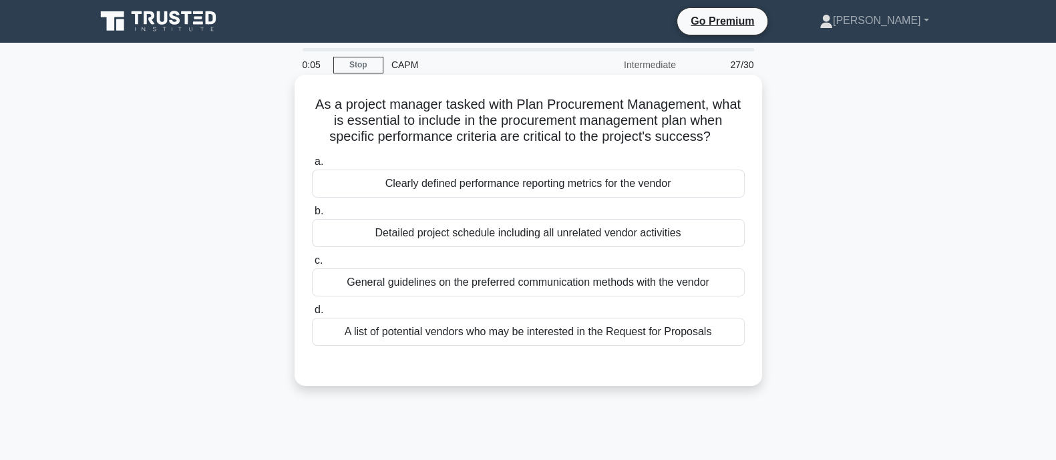
click at [407, 280] on div "General guidelines on the preferred communication methods with the vendor" at bounding box center [528, 283] width 433 height 28
click at [312, 265] on input "c. General guidelines on the preferred communication methods with the vendor" at bounding box center [312, 261] width 0 height 9
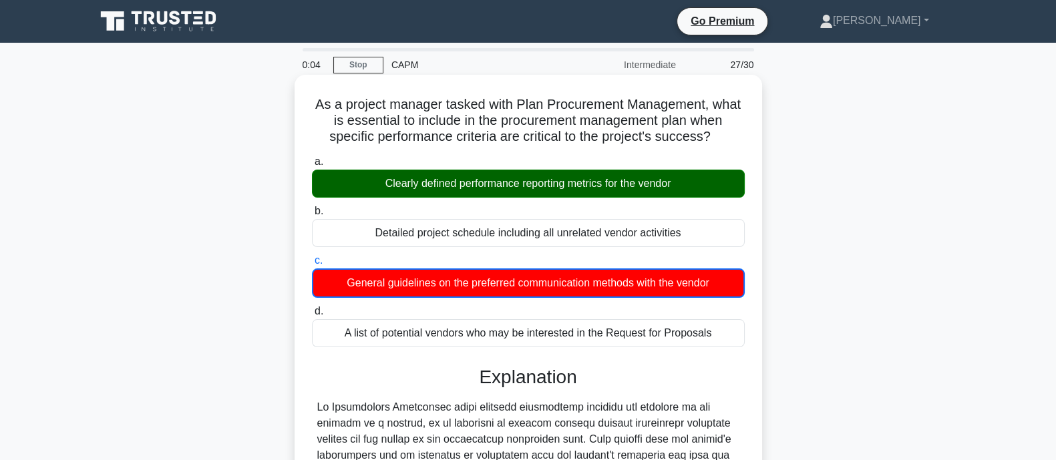
scroll to position [347, 0]
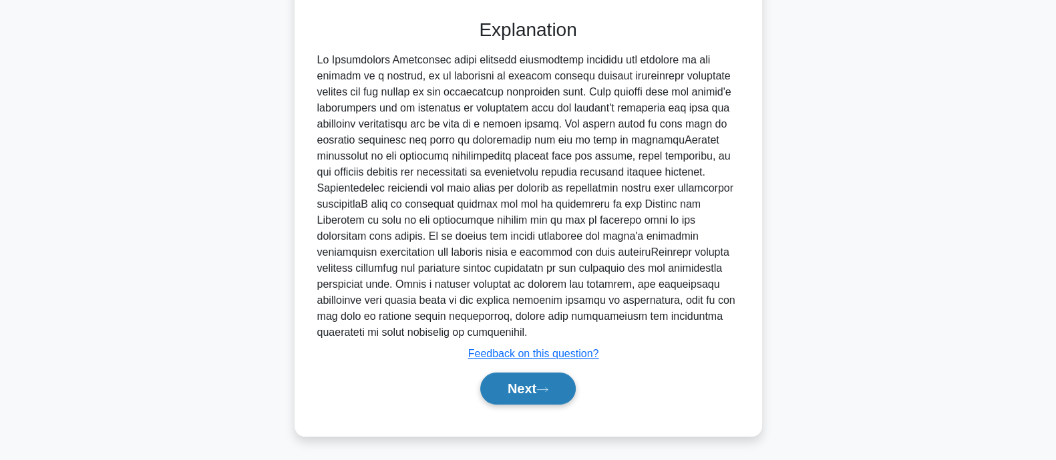
click at [554, 376] on button "Next" at bounding box center [528, 389] width 96 height 32
click at [508, 401] on button "Next" at bounding box center [528, 389] width 96 height 32
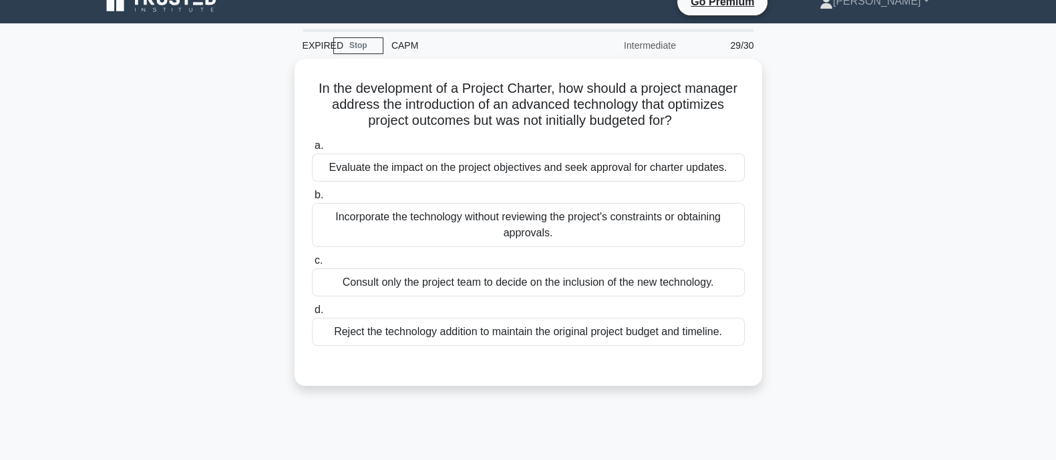
scroll to position [0, 0]
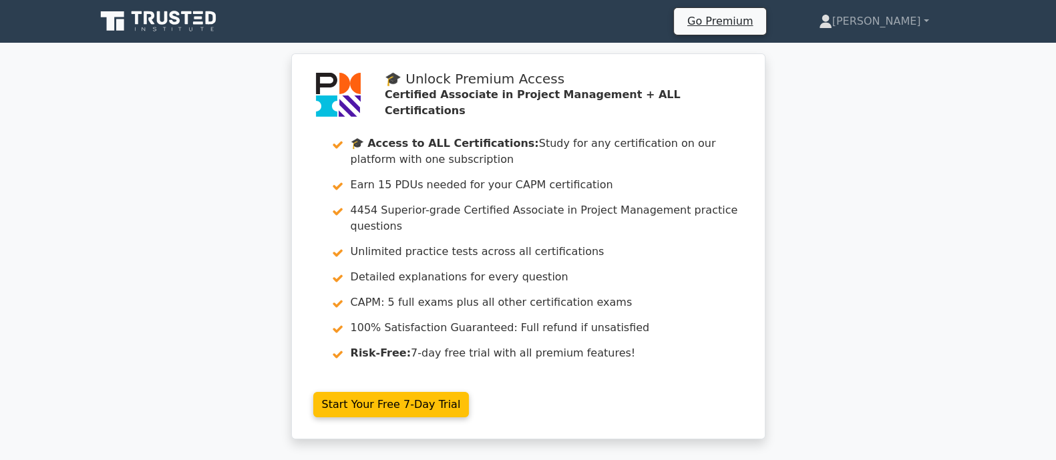
click at [174, 28] on icon at bounding box center [160, 21] width 128 height 25
